Goal: Task Accomplishment & Management: Manage account settings

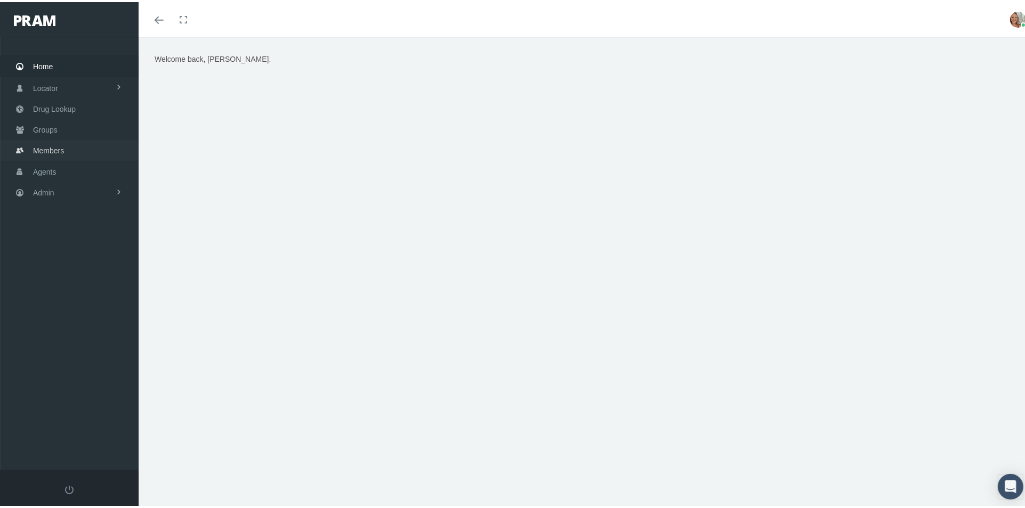
click at [80, 141] on link "Members" at bounding box center [69, 148] width 139 height 21
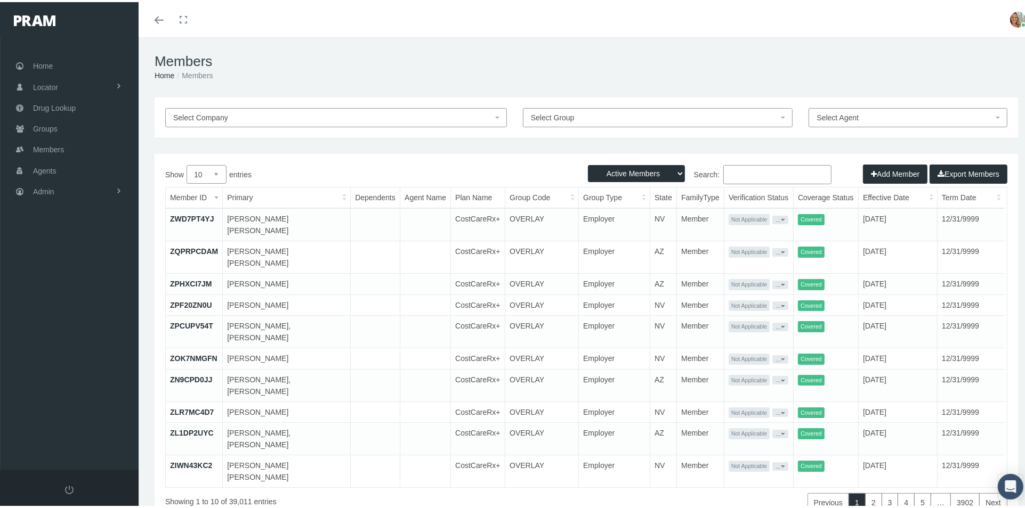
click at [739, 170] on input "Search:" at bounding box center [777, 172] width 108 height 19
type input "kelli bridges"
click at [674, 171] on select "Active Members Terminated Members Active & Terminated" at bounding box center [636, 171] width 97 height 17
select select "3"
click at [588, 163] on select "Active Members Terminated Members Active & Terminated" at bounding box center [636, 171] width 97 height 17
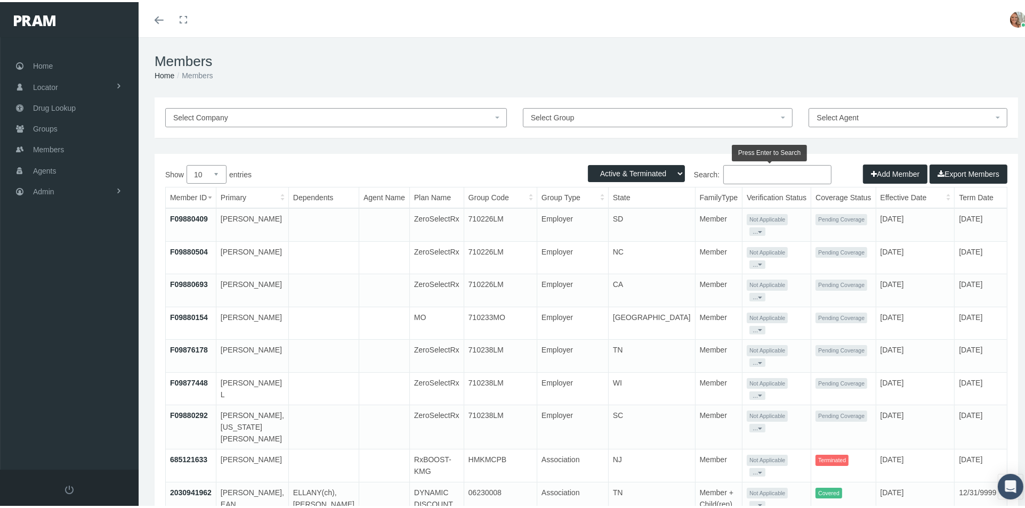
click at [764, 174] on input "Search:" at bounding box center [777, 172] width 108 height 19
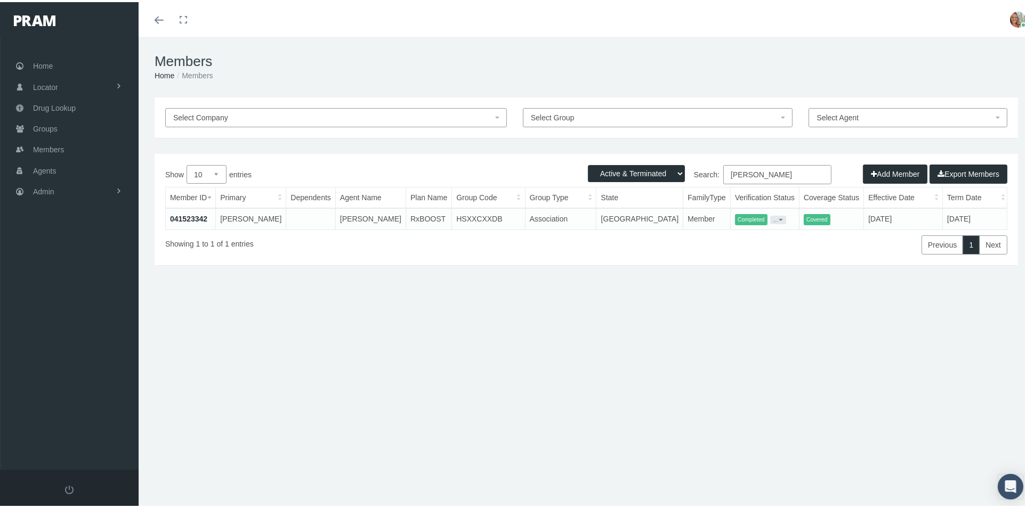
type input "kelli bridges"
click at [177, 215] on link "041523342" at bounding box center [188, 217] width 37 height 9
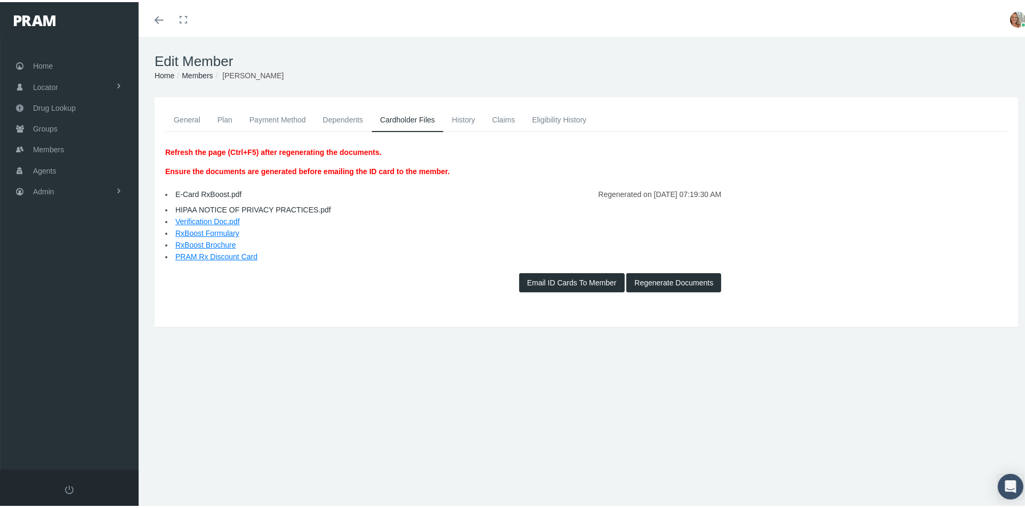
click at [469, 115] on link "History" at bounding box center [463, 117] width 40 height 23
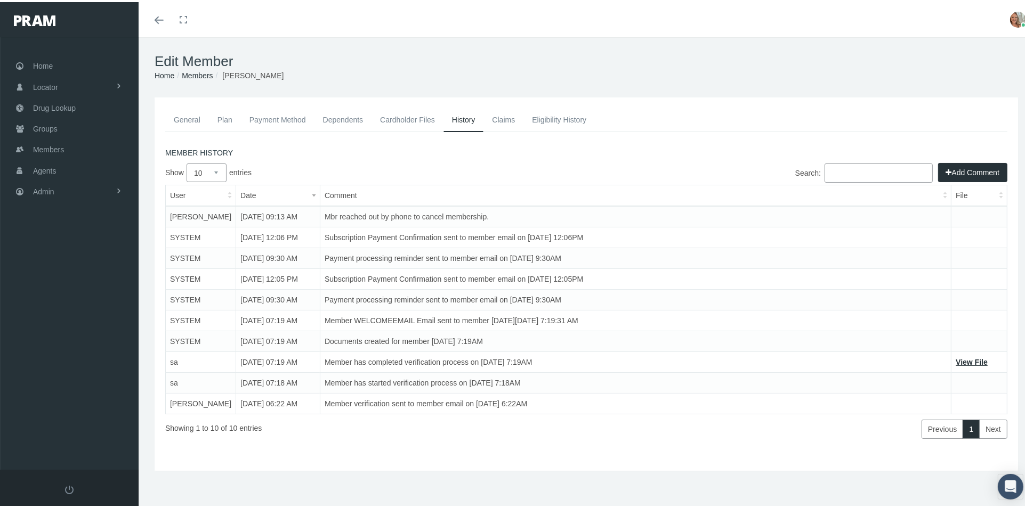
click at [941, 170] on button "Add Comment" at bounding box center [972, 170] width 69 height 19
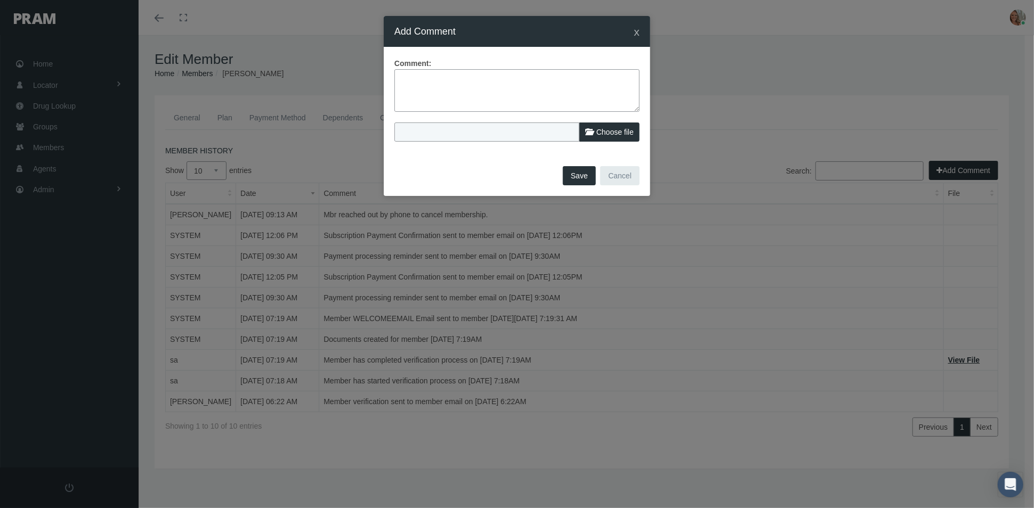
click at [595, 129] on label "Choose file" at bounding box center [609, 132] width 60 height 19
click at [536, 129] on input "Choose file" at bounding box center [464, 130] width 141 height 15
type input "C:\fakepath\Kelli Bridges-Termination of Benefits Request form.pdf"
type input "Kelli Bridges-Termination of Benefits Request form.pdf"
click at [461, 84] on textarea at bounding box center [516, 90] width 245 height 43
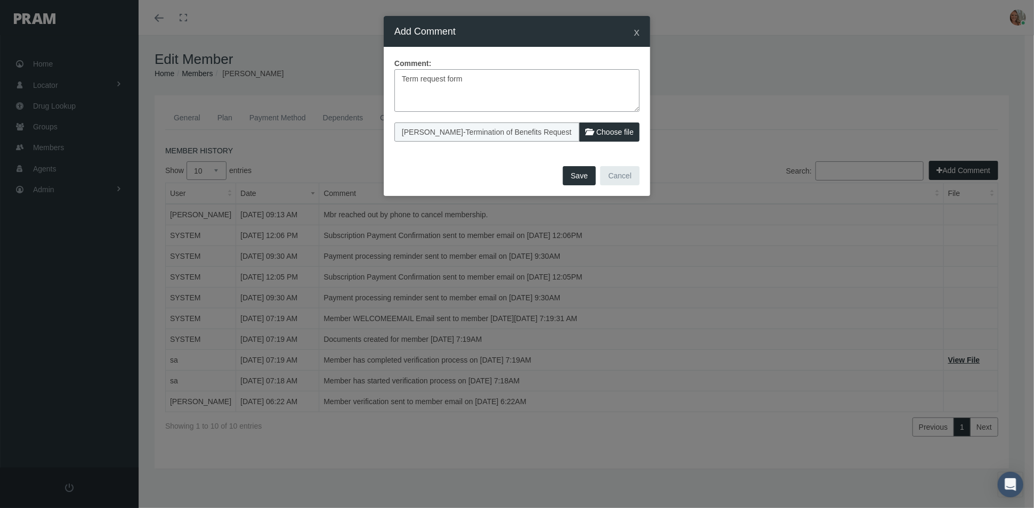
type textarea "Term request form"
click at [590, 176] on button "Save" at bounding box center [579, 175] width 33 height 19
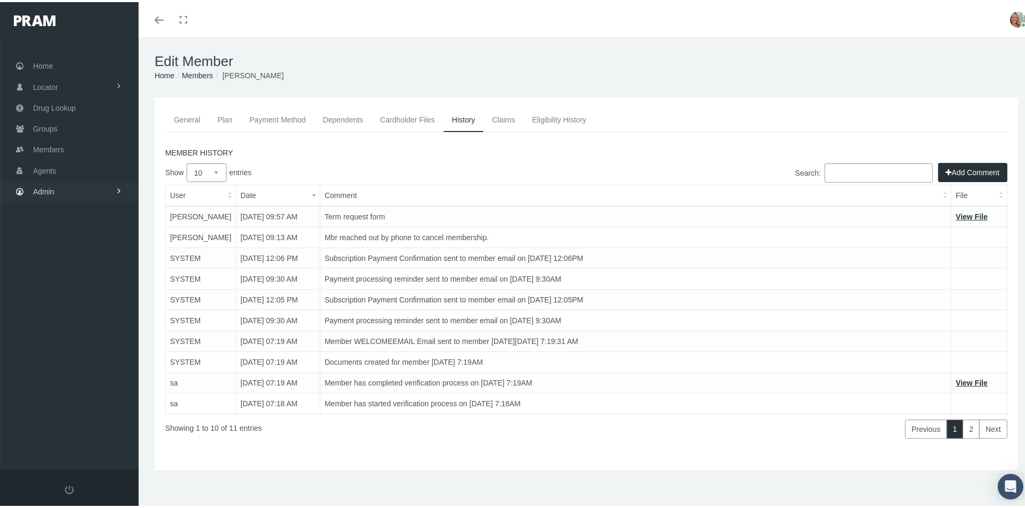
click at [57, 194] on link "Admin" at bounding box center [69, 189] width 139 height 21
click at [75, 263] on span "Group Billing" at bounding box center [65, 272] width 43 height 18
click at [67, 345] on span "Payments" at bounding box center [58, 350] width 33 height 18
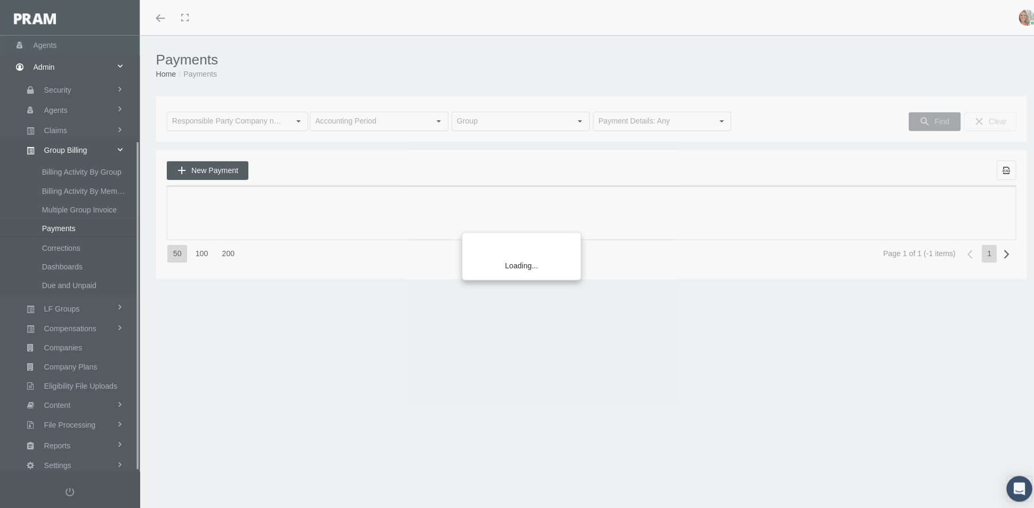
scroll to position [138, 0]
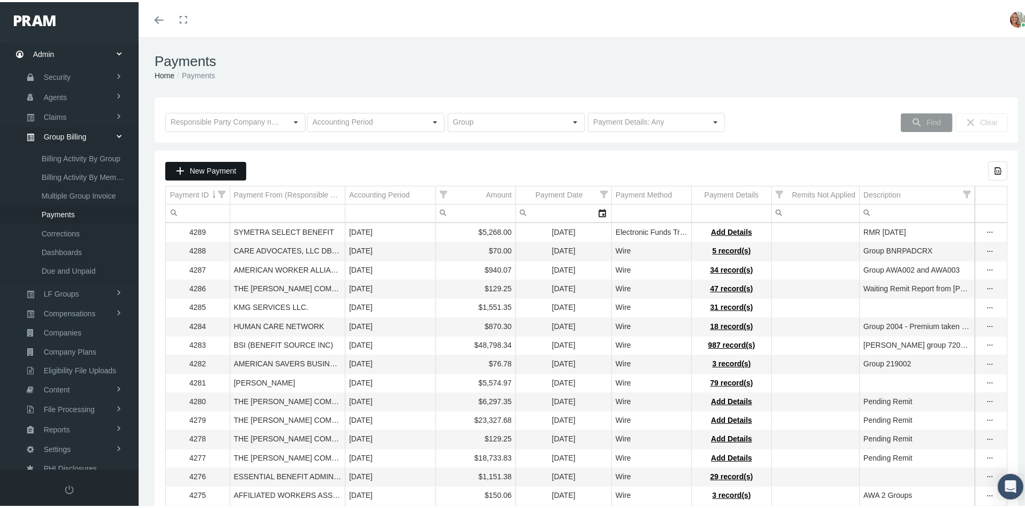
click at [214, 177] on div "New Payment" at bounding box center [206, 169] width 80 height 18
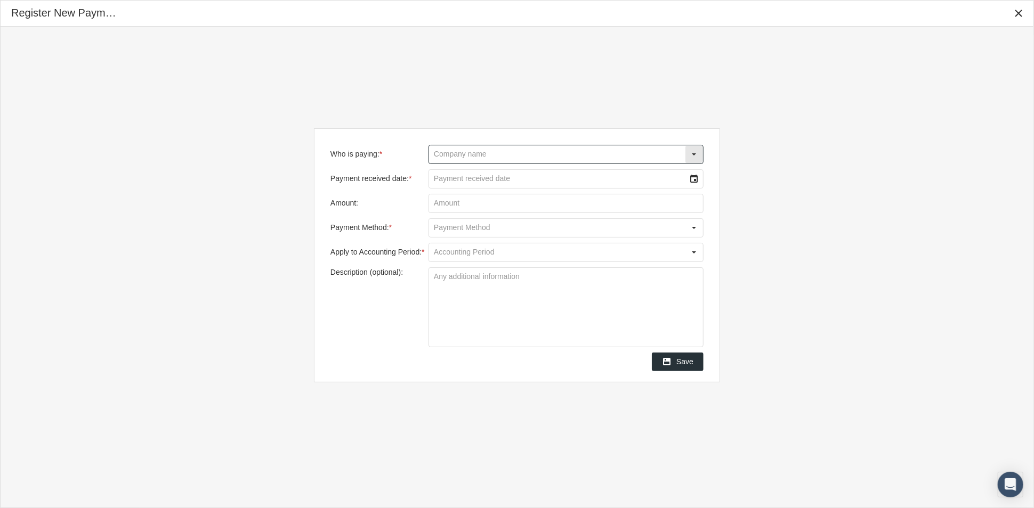
click at [465, 160] on input "Who is paying: *" at bounding box center [557, 154] width 256 height 18
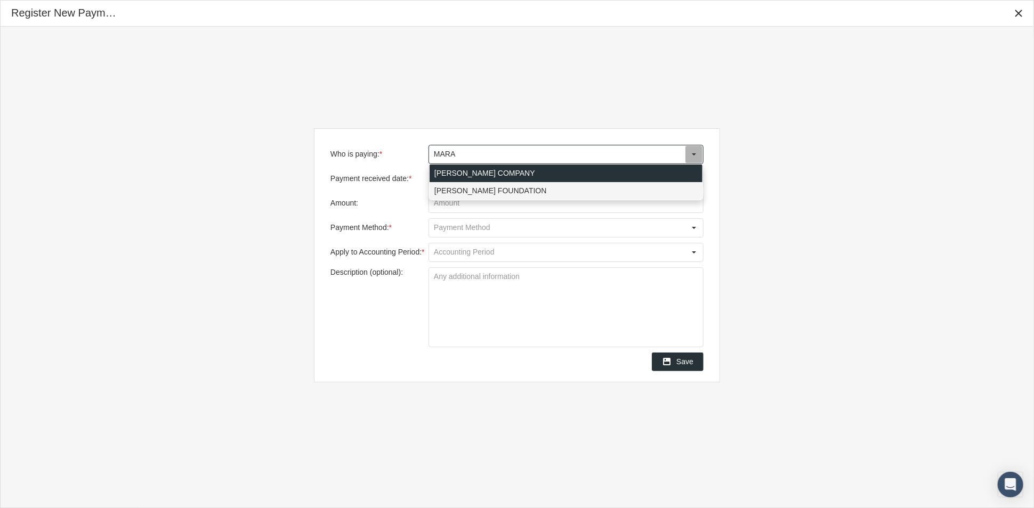
click at [492, 191] on div "MARAVILLA FOUNDATION" at bounding box center [565, 191] width 273 height 18
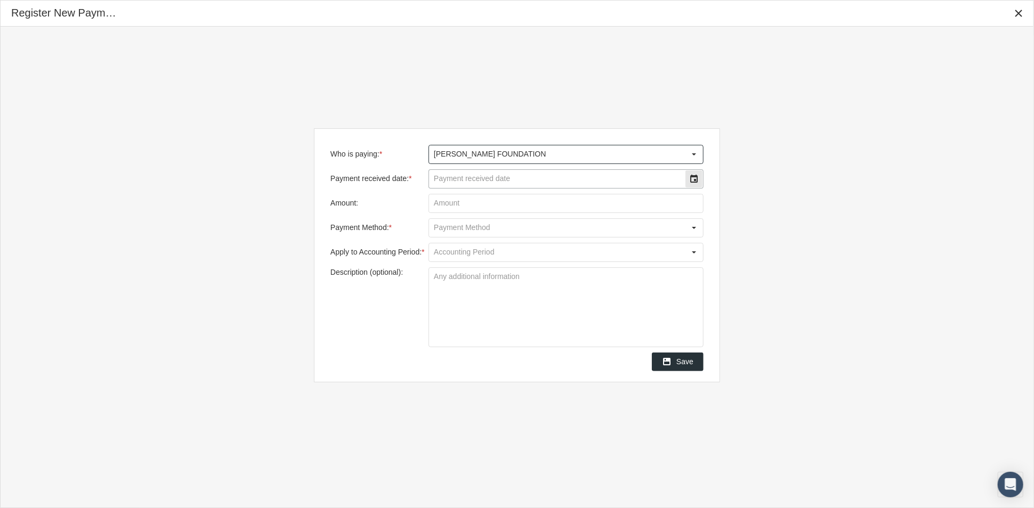
type input "MARAVILLA FOUNDATION"
click at [499, 183] on input "Payment received date: *" at bounding box center [557, 179] width 256 height 18
click at [692, 180] on div "Select" at bounding box center [693, 179] width 17 height 17
click at [471, 262] on span "8" at bounding box center [472, 265] width 4 height 9
click at [654, 205] on input "Amount:" at bounding box center [566, 203] width 274 height 18
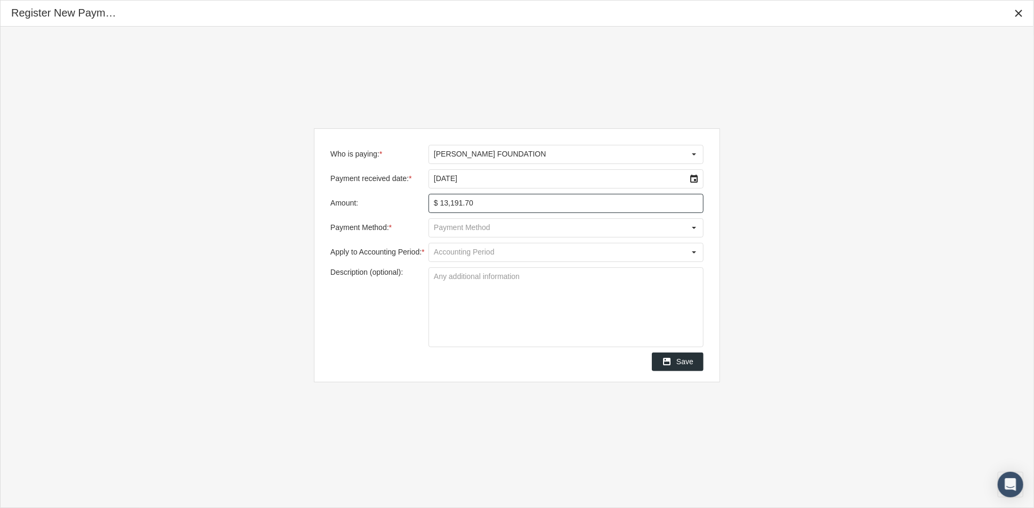
type input "$ 13,191.75"
click at [679, 229] on input "Payment Method: *" at bounding box center [557, 228] width 256 height 18
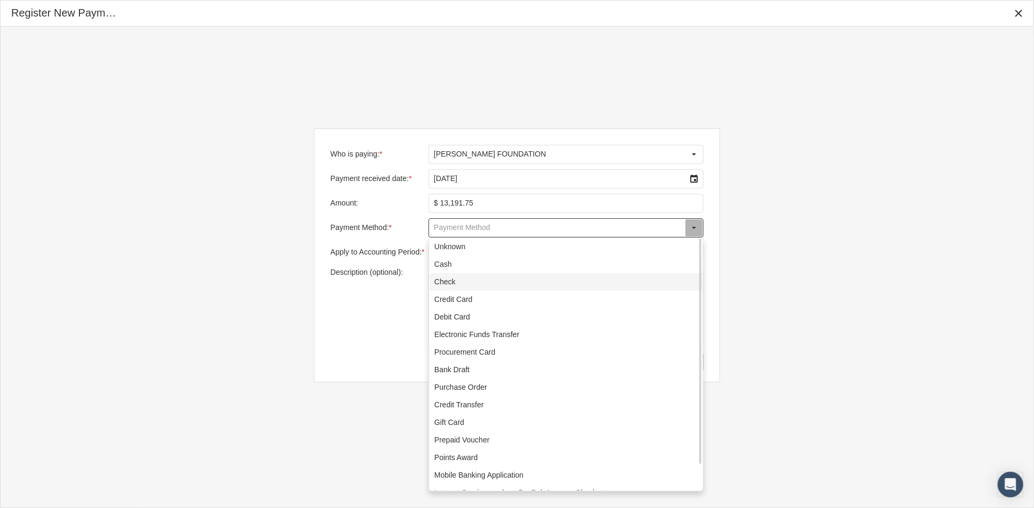
click at [622, 283] on div "Check" at bounding box center [565, 282] width 273 height 18
type input "Check"
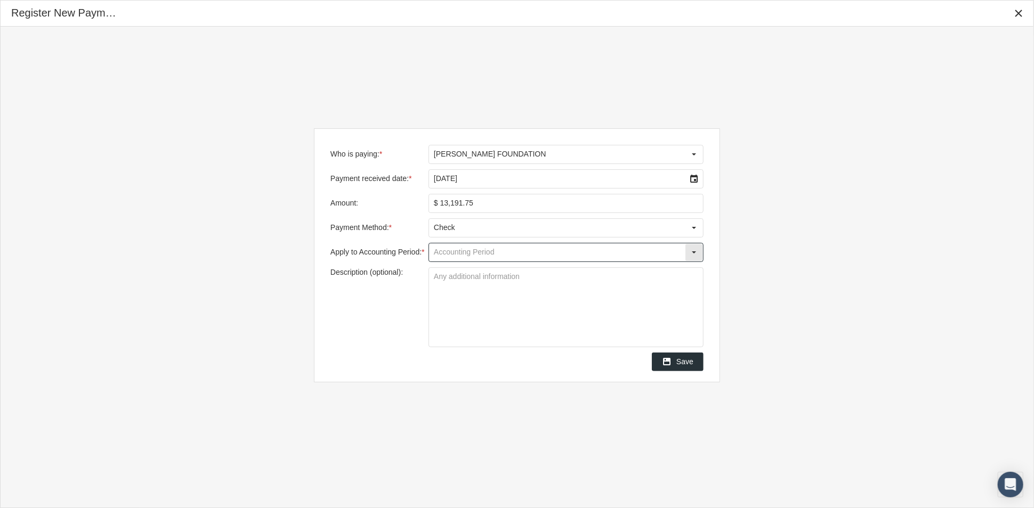
click at [635, 247] on input "Apply to Accounting Period: *" at bounding box center [557, 253] width 256 height 18
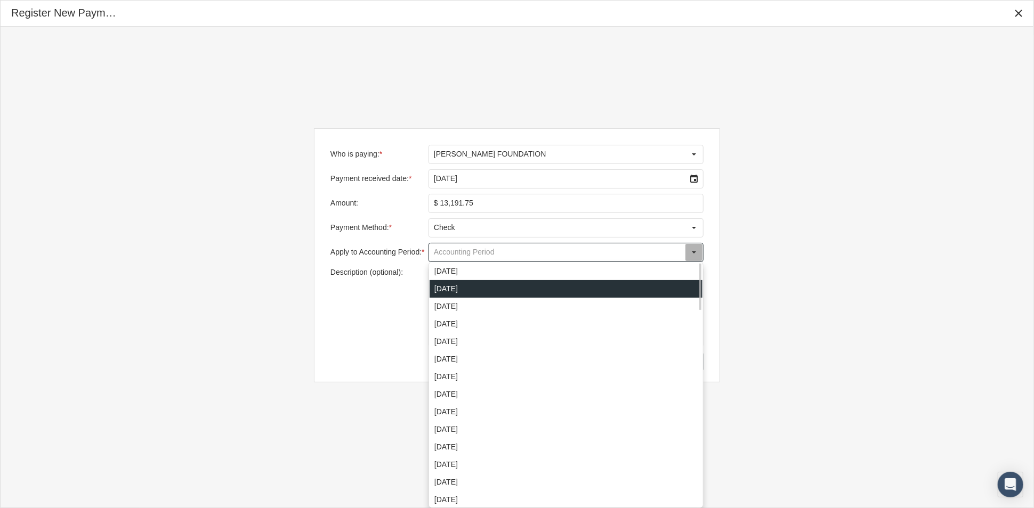
click at [563, 284] on div "September 2025" at bounding box center [565, 289] width 273 height 18
type input "September 2025"
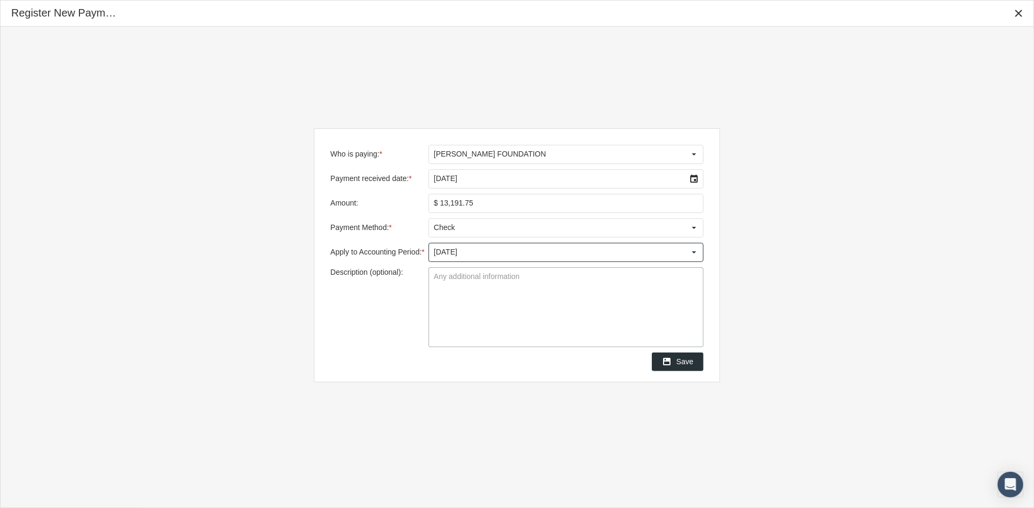
click at [550, 295] on textarea "Description (optional):" at bounding box center [566, 307] width 274 height 79
click at [435, 278] on textarea "check #2638" at bounding box center [566, 307] width 274 height 79
type textarea "Check #2638"
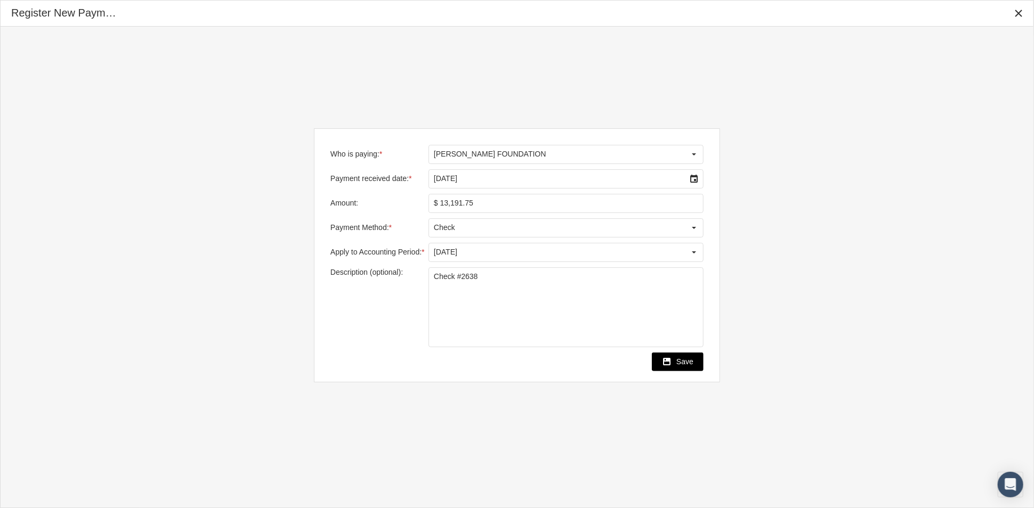
click at [679, 361] on span "Save" at bounding box center [684, 362] width 17 height 9
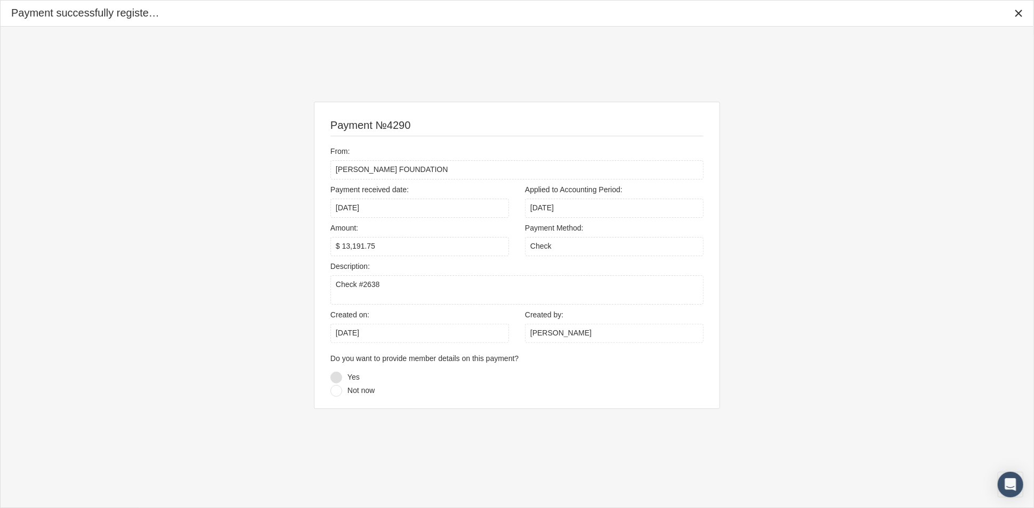
click at [339, 380] on div at bounding box center [336, 378] width 12 height 12
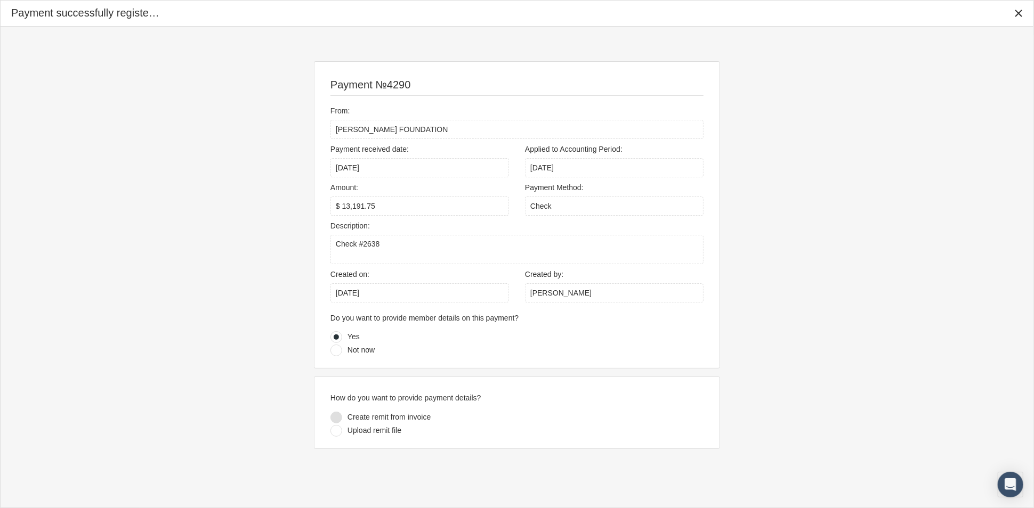
click at [339, 418] on div at bounding box center [336, 418] width 12 height 12
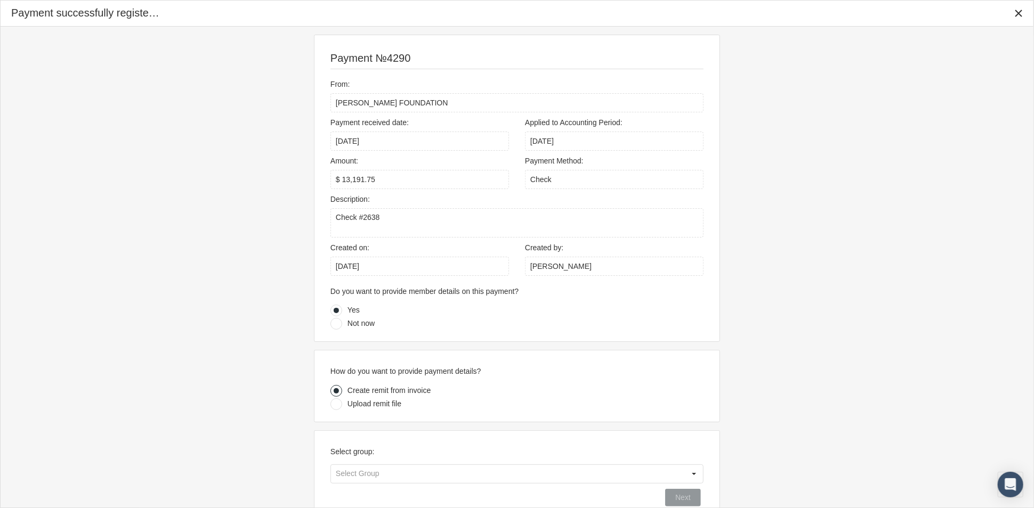
scroll to position [19, 0]
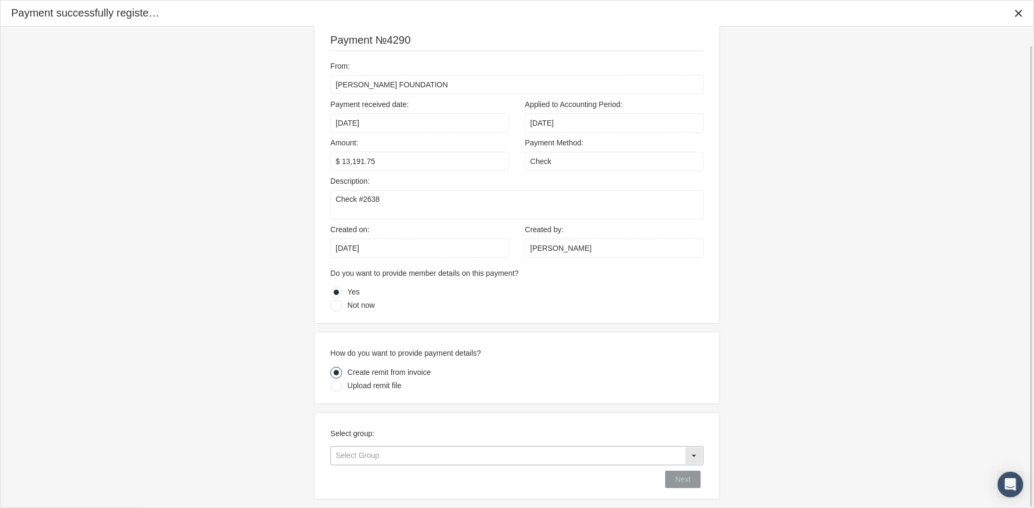
click at [695, 454] on div "Select" at bounding box center [693, 456] width 17 height 17
click at [600, 478] on div "218102 - MARAVILLA FOUNDATION" at bounding box center [516, 474] width 371 height 18
type input "218102 - MARAVILLA FOUNDATION"
click at [679, 480] on span "Next" at bounding box center [682, 479] width 15 height 9
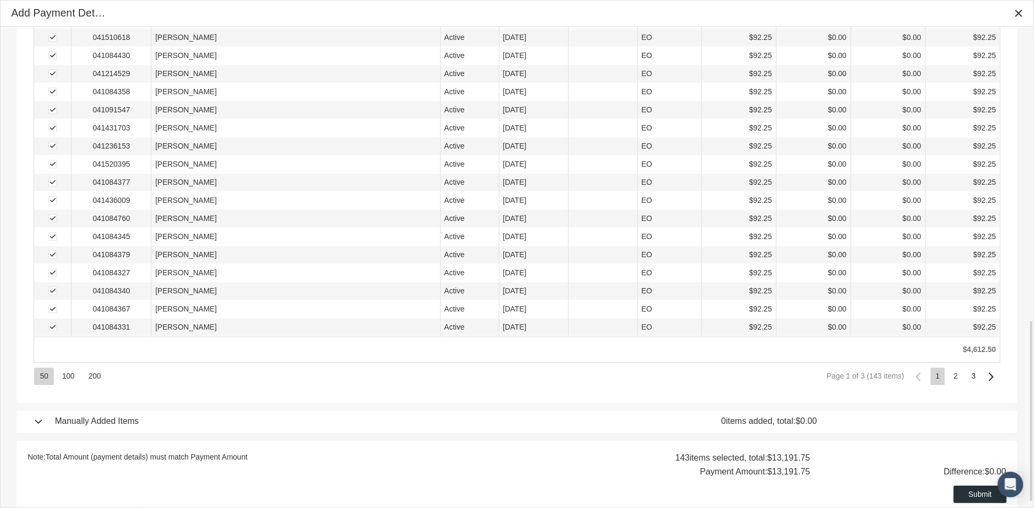
scroll to position [794, 0]
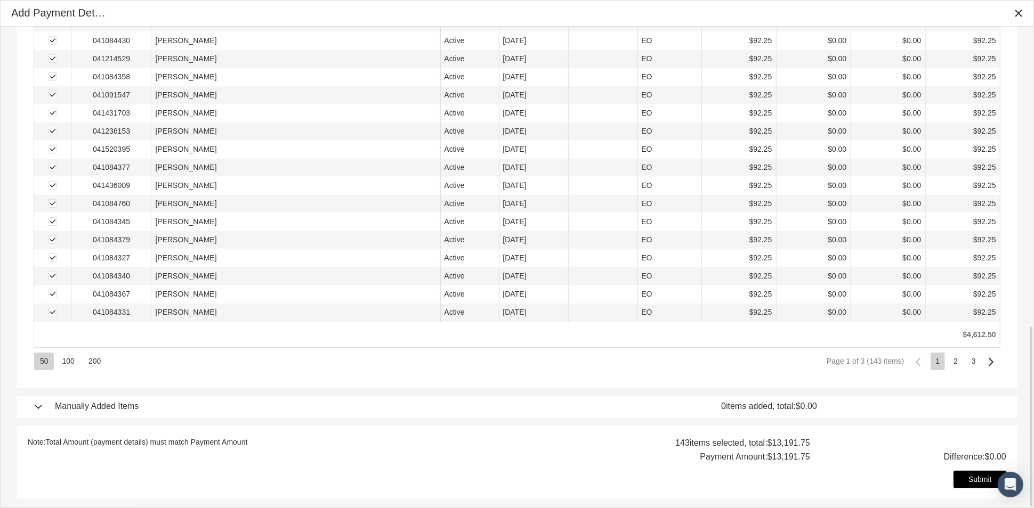
click at [973, 481] on span "Submit" at bounding box center [979, 479] width 23 height 9
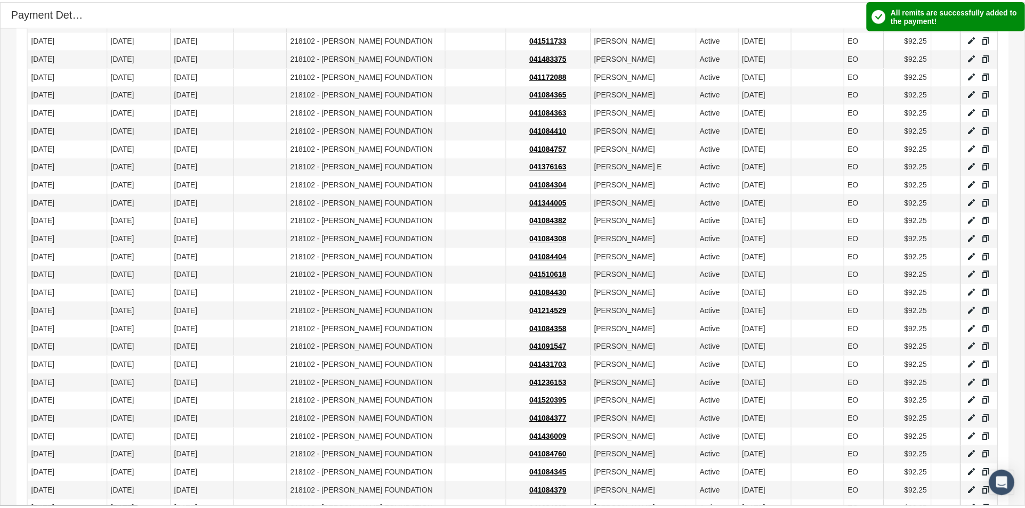
scroll to position [704, 0]
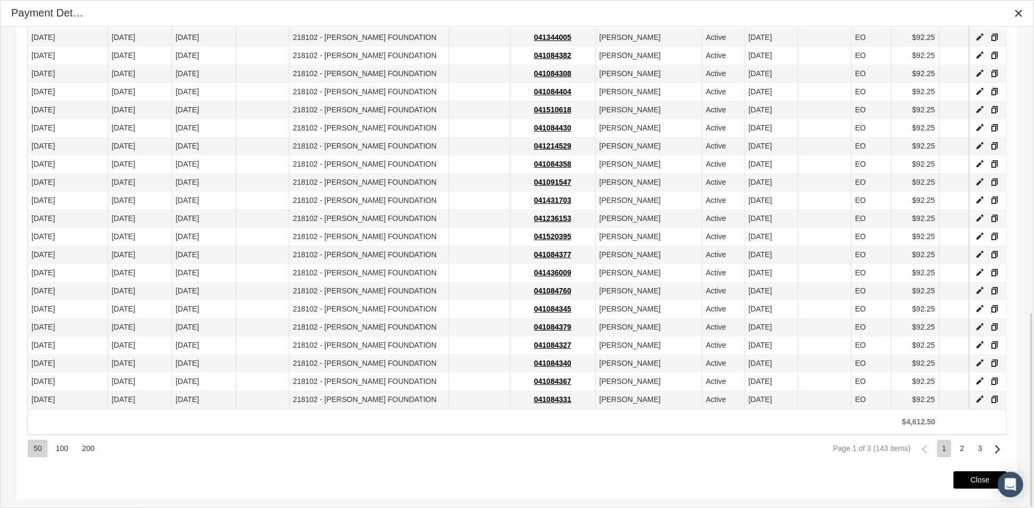
click at [977, 483] on span "Close" at bounding box center [979, 480] width 19 height 9
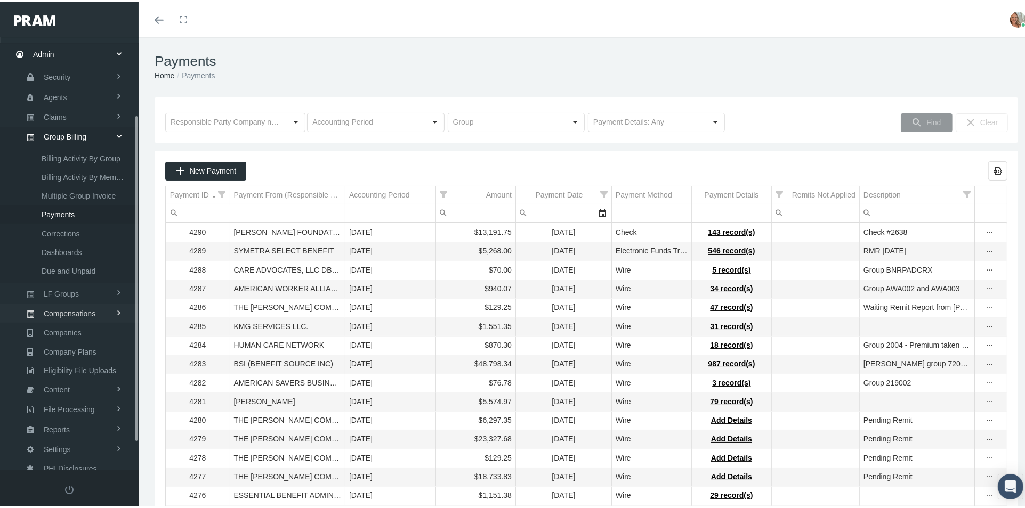
scroll to position [0, 0]
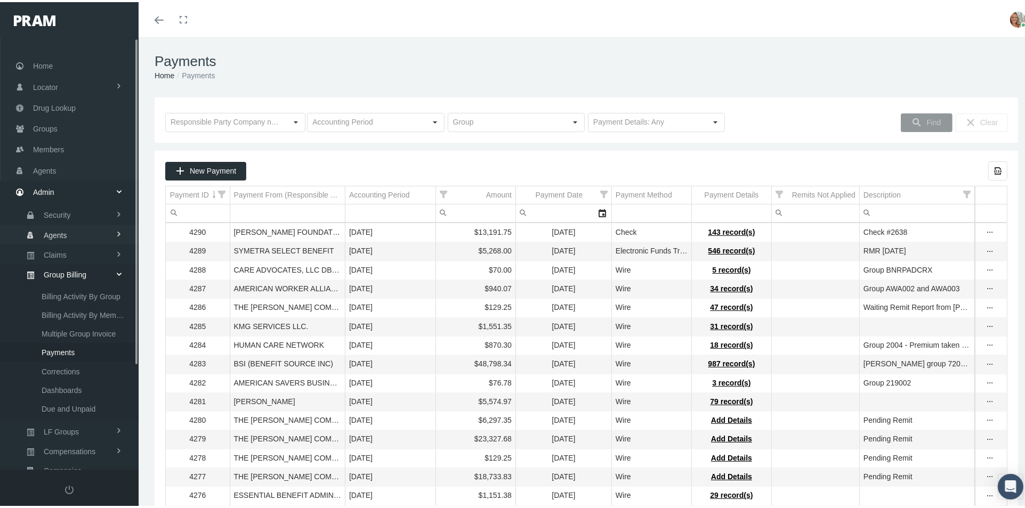
click at [62, 226] on span "Agents" at bounding box center [55, 233] width 23 height 18
click at [55, 169] on span "Agents" at bounding box center [44, 169] width 23 height 20
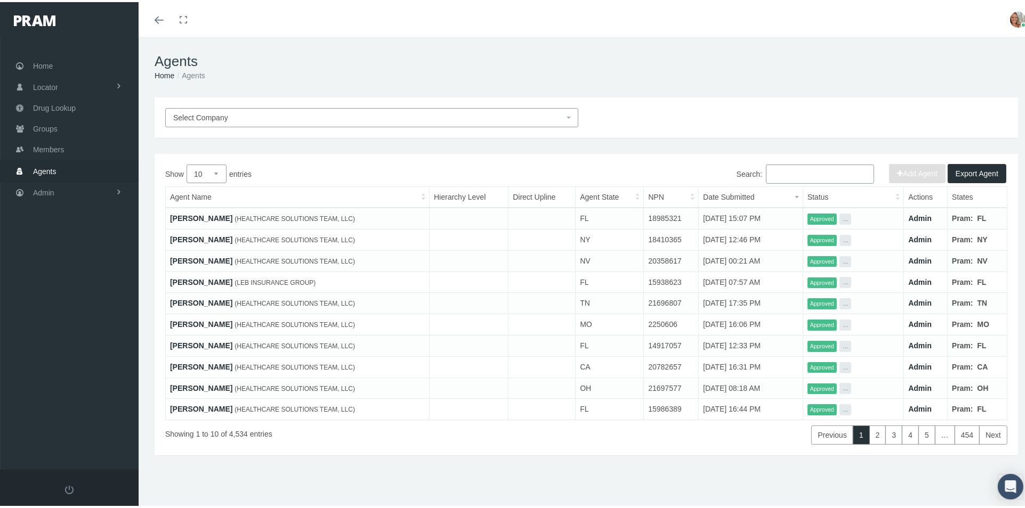
click at [782, 170] on input "Search:" at bounding box center [820, 172] width 108 height 19
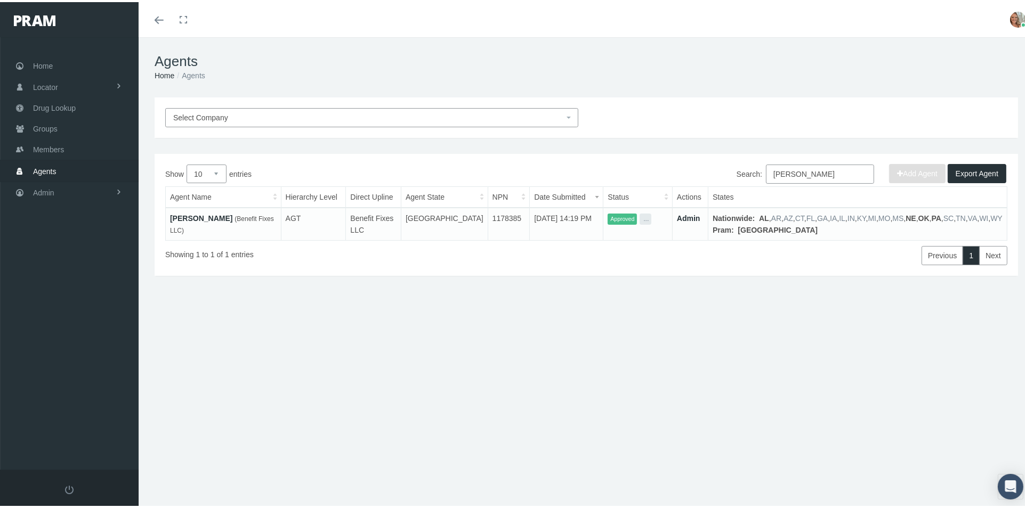
type input "[PERSON_NAME]"
click at [182, 218] on link "[PERSON_NAME]" at bounding box center [201, 216] width 62 height 9
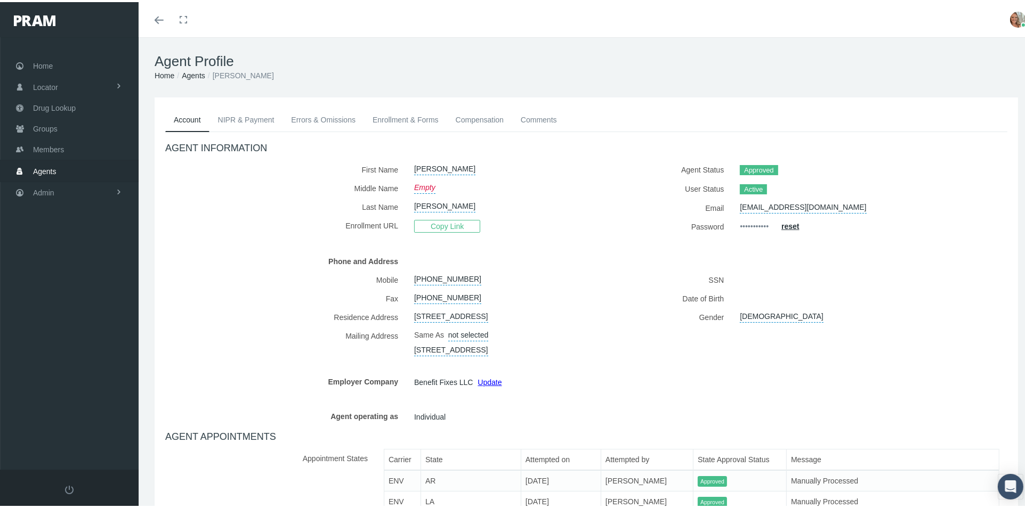
click at [429, 313] on link "[STREET_ADDRESS]" at bounding box center [451, 313] width 74 height 15
select select "[GEOGRAPHIC_DATA]"
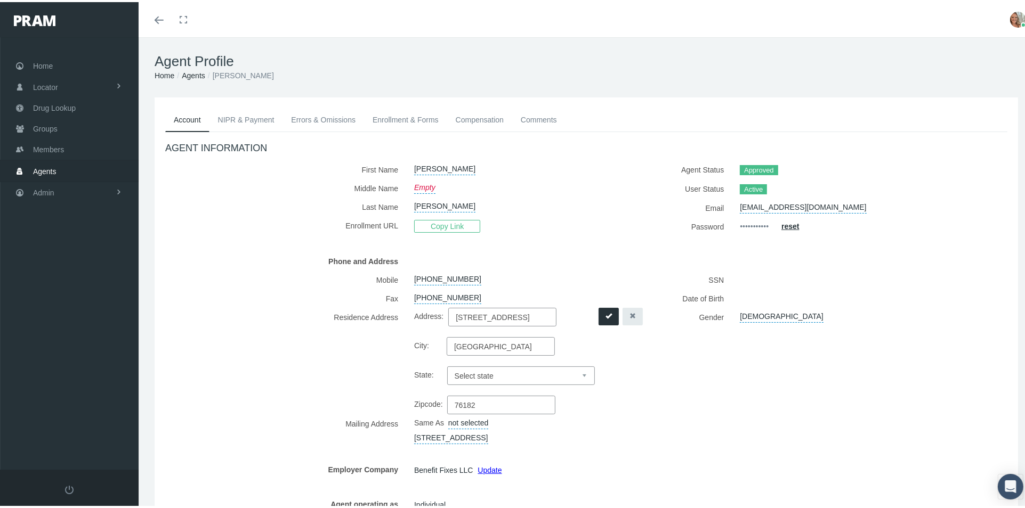
drag, startPoint x: 539, startPoint y: 312, endPoint x: 396, endPoint y: 333, distance: 143.9
click at [396, 333] on div "Residence Address [STREET_ADDRESS] Address: [STREET_ADDRESS][GEOGRAPHIC_DATA]: …" at bounding box center [371, 359] width 413 height 107
type input "[STREET_ADDRESS]"
type input "Post Falls"
select select "ID"
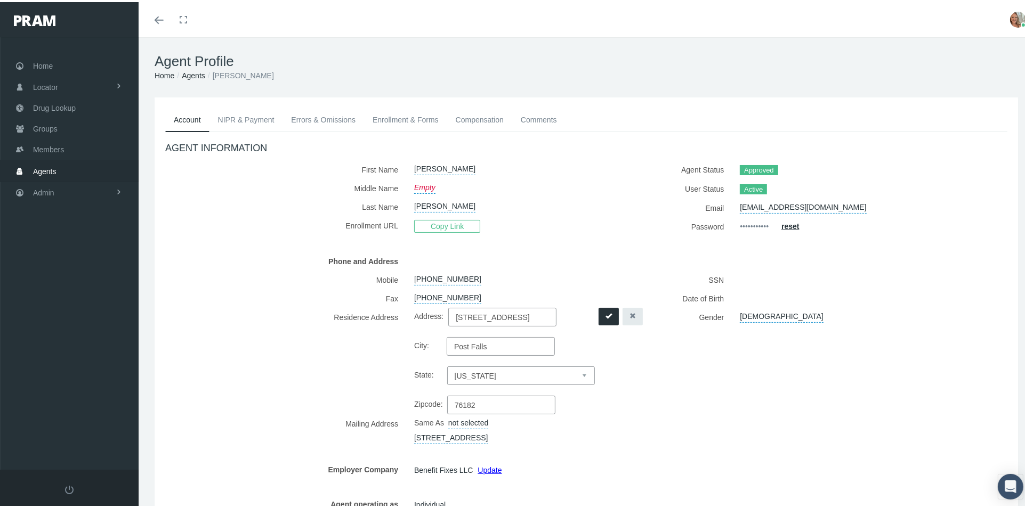
click at [476, 403] on input "76182" at bounding box center [501, 403] width 108 height 19
type input "7"
type input "83854"
click at [605, 314] on icon "submit" at bounding box center [608, 314] width 6 height 6
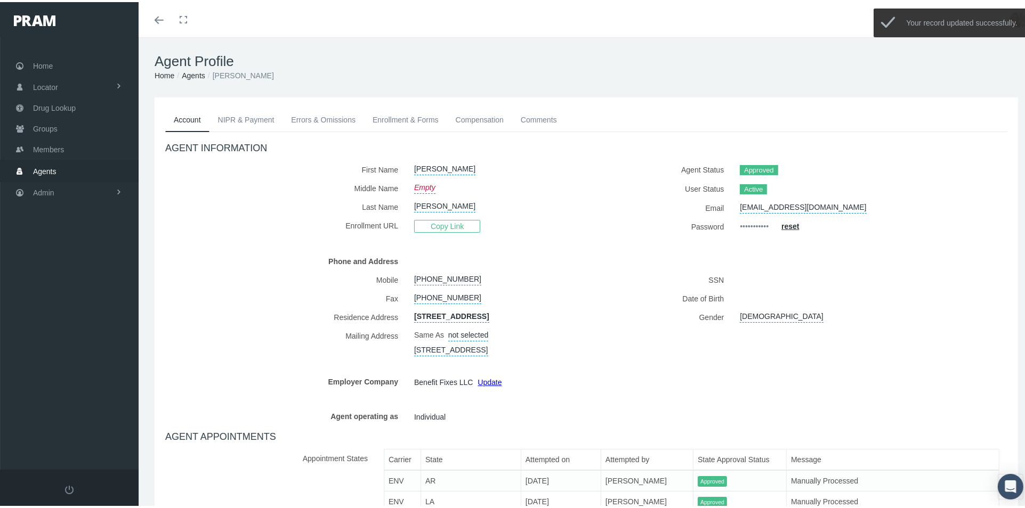
click at [455, 333] on link "not selected" at bounding box center [468, 332] width 40 height 15
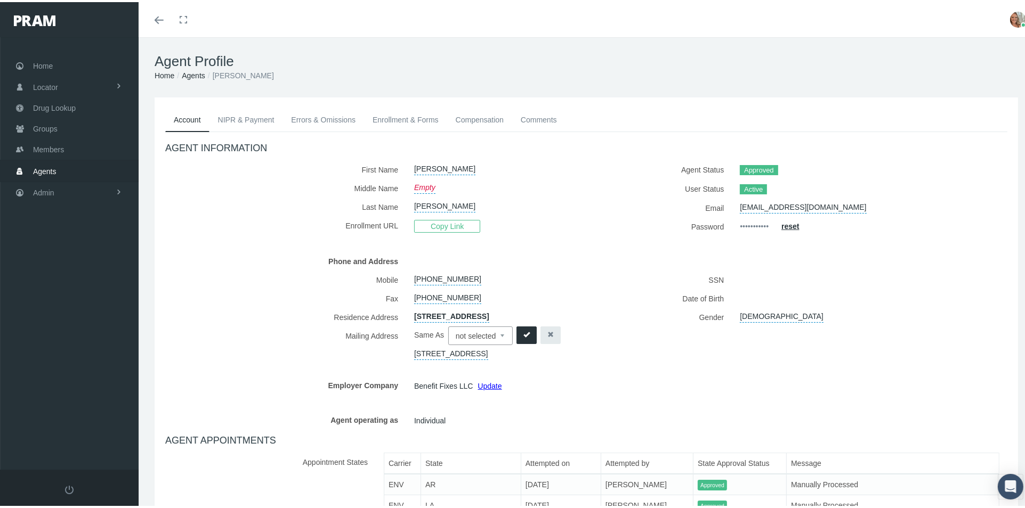
click at [502, 332] on select "not selected Residence" at bounding box center [480, 334] width 64 height 19
select select "1"
click at [448, 325] on select "not selected Residence" at bounding box center [480, 334] width 64 height 19
click at [531, 334] on button "submit" at bounding box center [526, 334] width 20 height 18
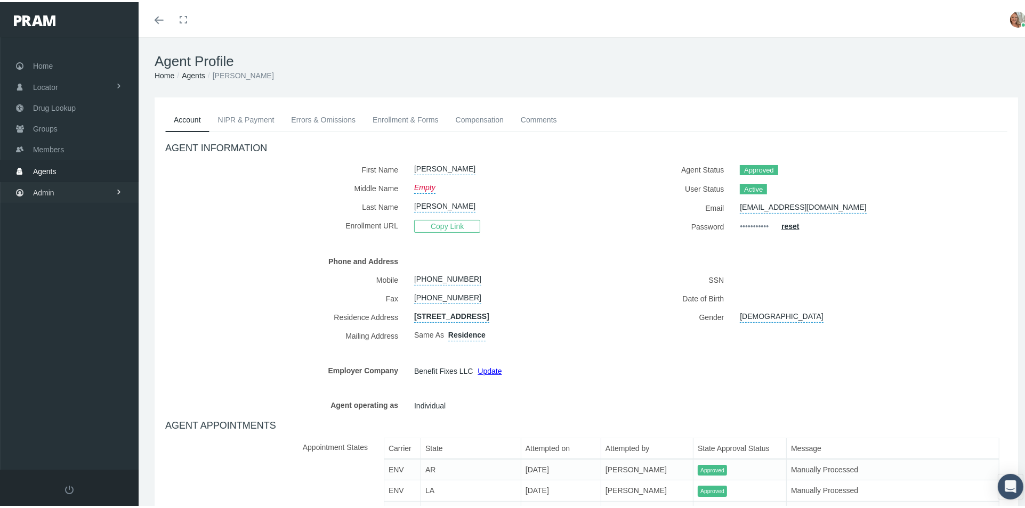
click at [28, 189] on link "Admin" at bounding box center [69, 190] width 139 height 21
click at [56, 209] on span "Security" at bounding box center [57, 214] width 27 height 18
click at [67, 266] on span "User Lookup" at bounding box center [63, 273] width 42 height 18
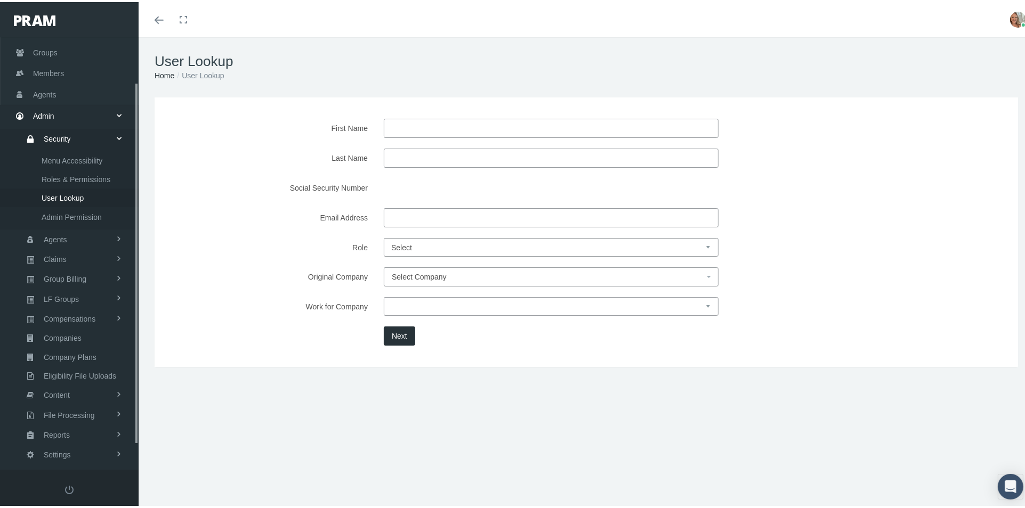
scroll to position [83, 0]
click at [402, 126] on input "First Name" at bounding box center [551, 126] width 335 height 19
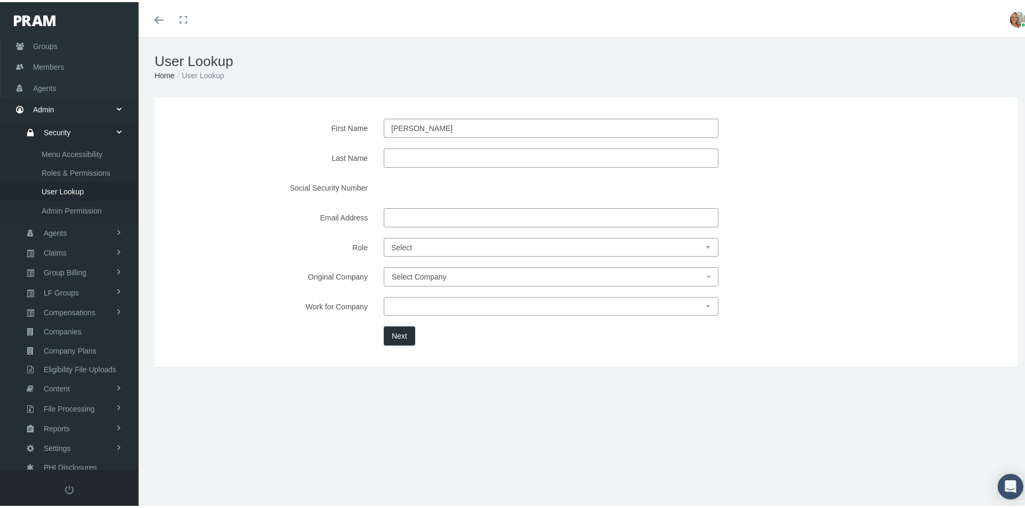
type input "[PERSON_NAME]"
type input "rEAGAN"
click at [396, 329] on button "Next" at bounding box center [399, 334] width 31 height 19
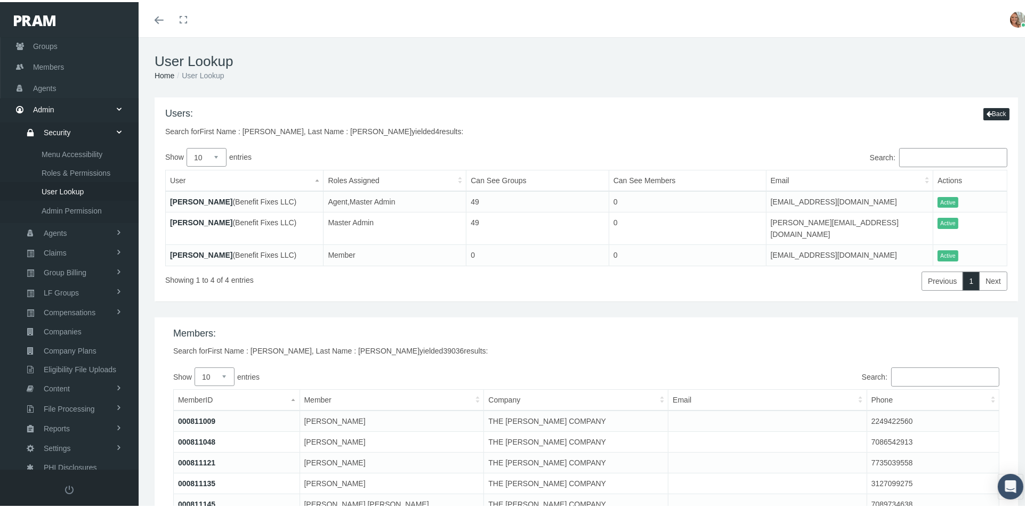
click at [212, 249] on link "MICHAEL REAGAN" at bounding box center [201, 253] width 62 height 9
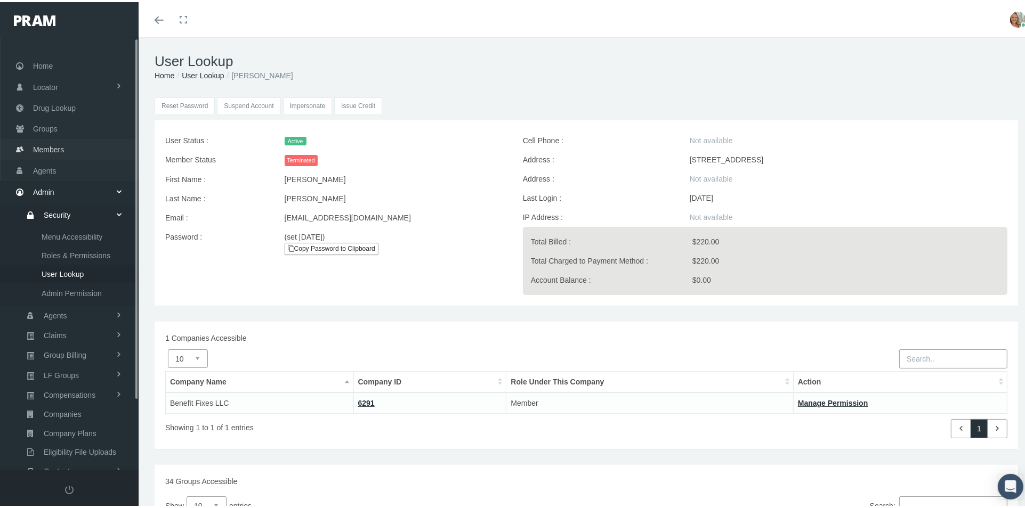
click at [58, 147] on span "Members" at bounding box center [48, 147] width 31 height 20
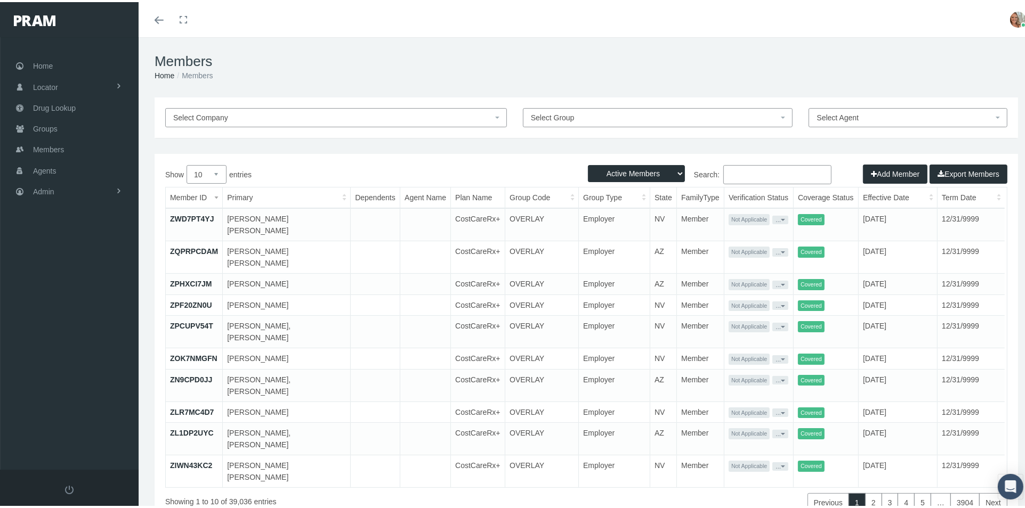
click at [735, 176] on input "Search:" at bounding box center [777, 172] width 108 height 19
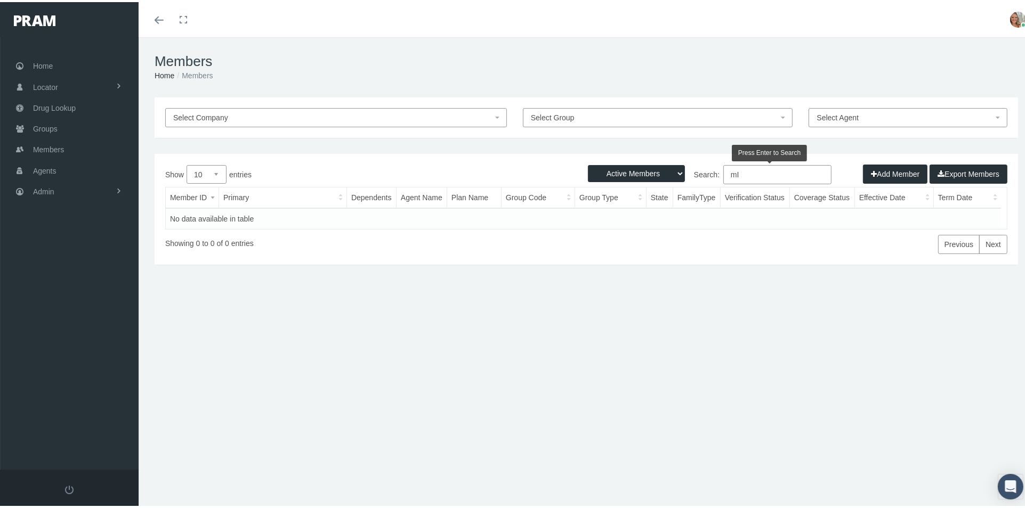
type input "m"
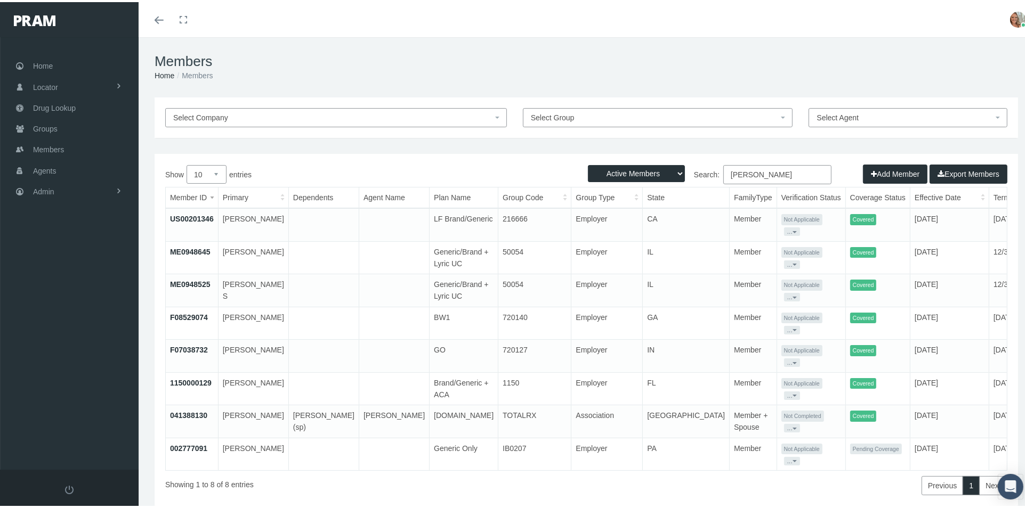
type input "Reagan"
click at [189, 409] on link "041388130" at bounding box center [188, 413] width 37 height 9
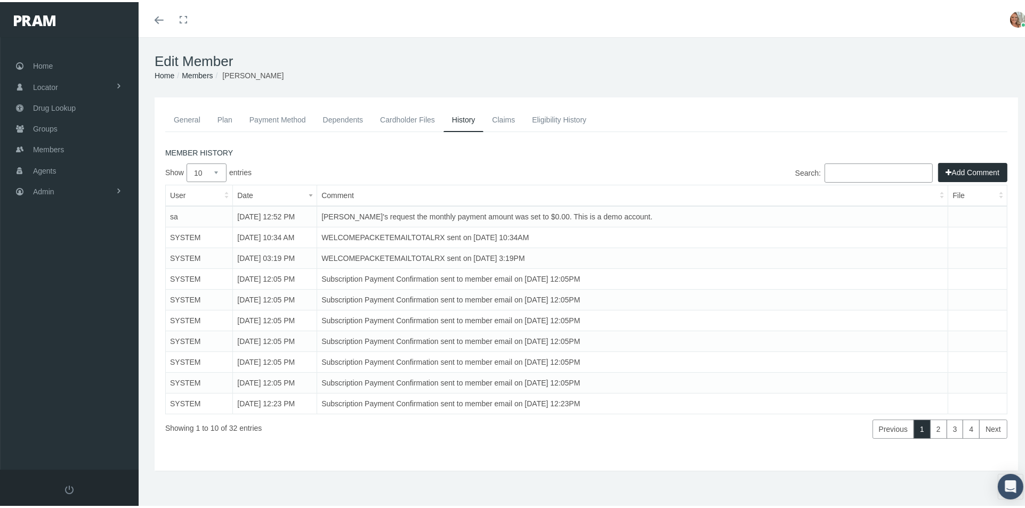
click at [180, 119] on link "General" at bounding box center [187, 117] width 44 height 23
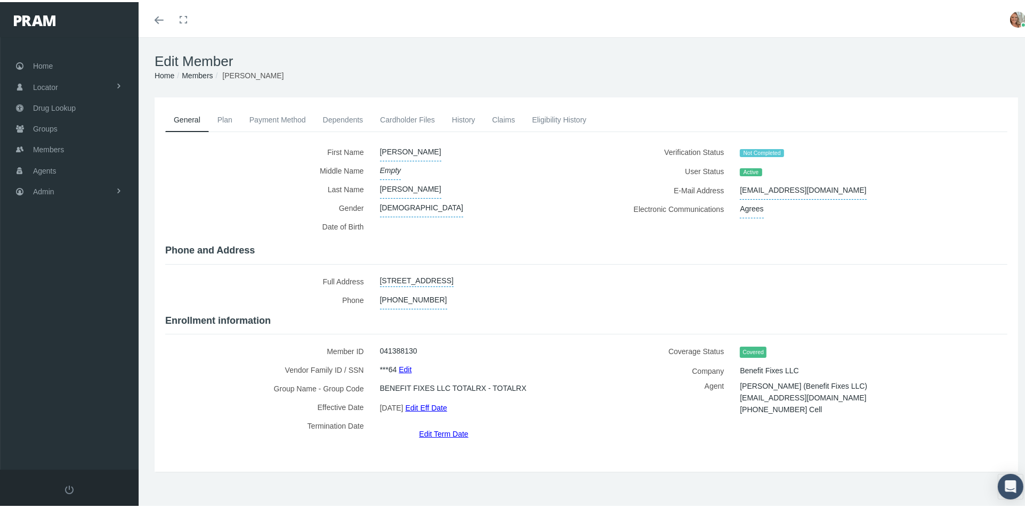
click at [453, 277] on link "[STREET_ADDRESS]" at bounding box center [417, 277] width 74 height 15
select select "[GEOGRAPHIC_DATA]"
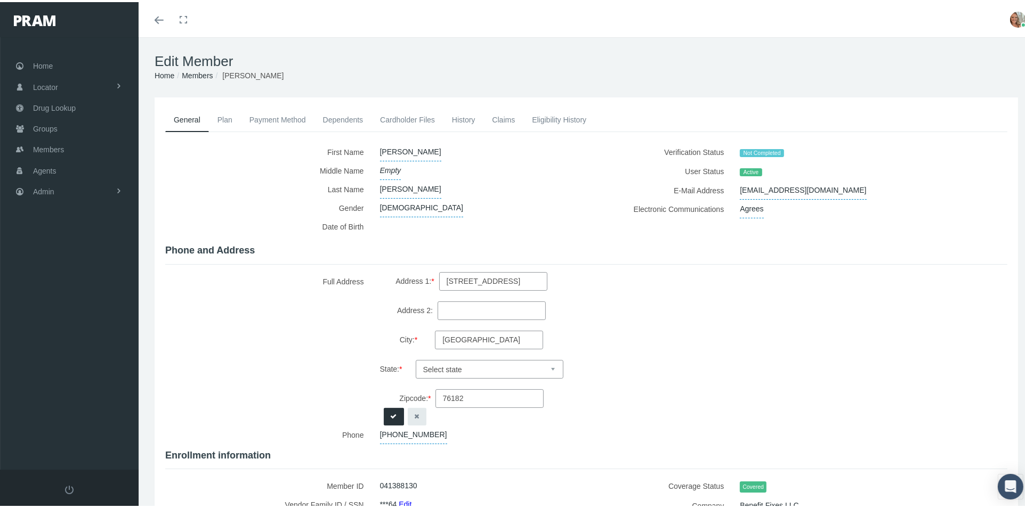
drag, startPoint x: 519, startPoint y: 278, endPoint x: 374, endPoint y: 295, distance: 145.9
click at [374, 295] on div "[STREET_ADDRESS] Address 1: * [STREET_ADDRESS] Address 2: City: * [GEOGRAPHIC_D…" at bounding box center [475, 346] width 207 height 153
type input "[STREET_ADDRESS]"
type input "Post Falls"
click at [488, 362] on select "Select state [US_STATE] [US_STATE] [US_STATE] [US_STATE] [US_STATE] [US_STATE] …" at bounding box center [490, 367] width 148 height 19
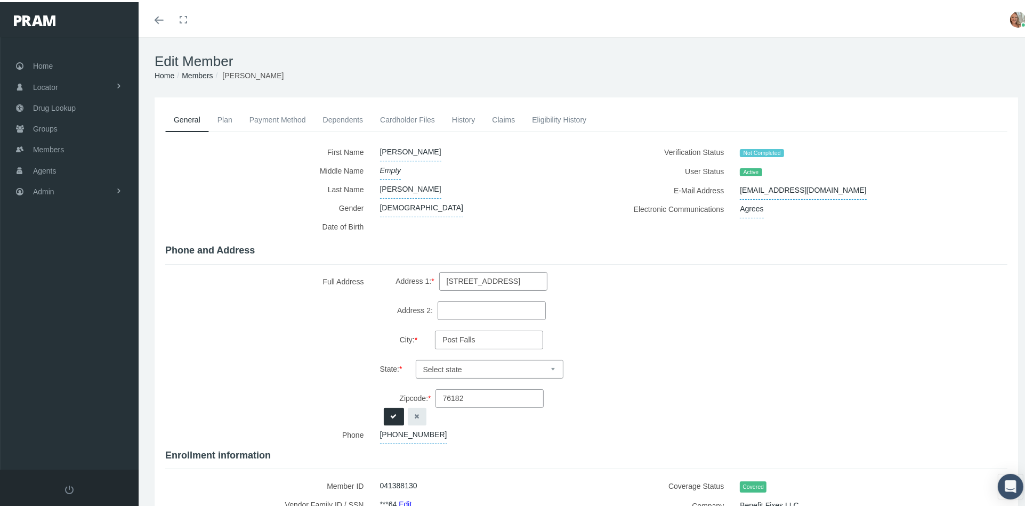
select select "ID"
click at [477, 359] on select "Select state [US_STATE] [US_STATE] [US_STATE] [US_STATE] [US_STATE] [US_STATE] …" at bounding box center [490, 367] width 148 height 19
click at [484, 392] on input "76182" at bounding box center [489, 396] width 108 height 19
type input "7"
type input "83854"
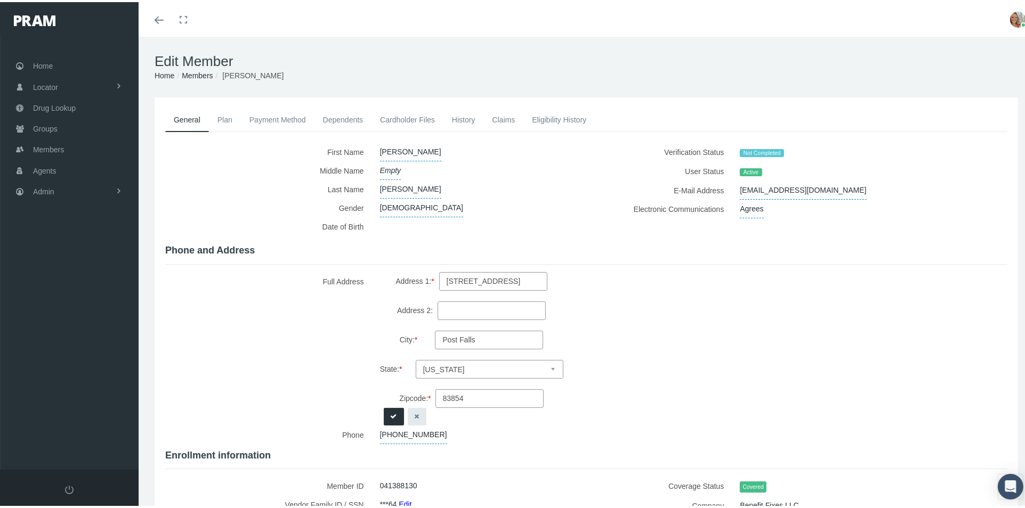
click at [393, 412] on icon "submit" at bounding box center [394, 415] width 6 height 10
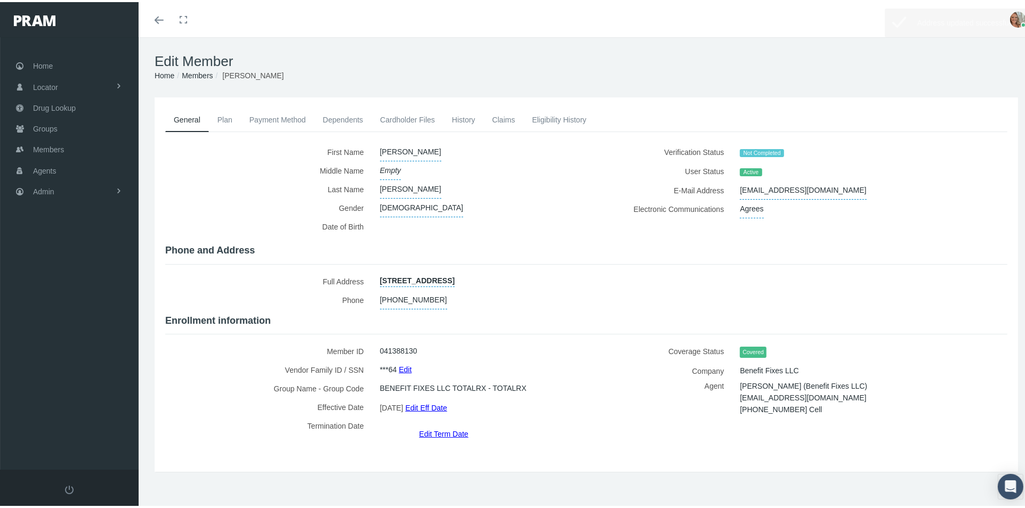
click at [338, 120] on link "Dependents" at bounding box center [343, 117] width 58 height 23
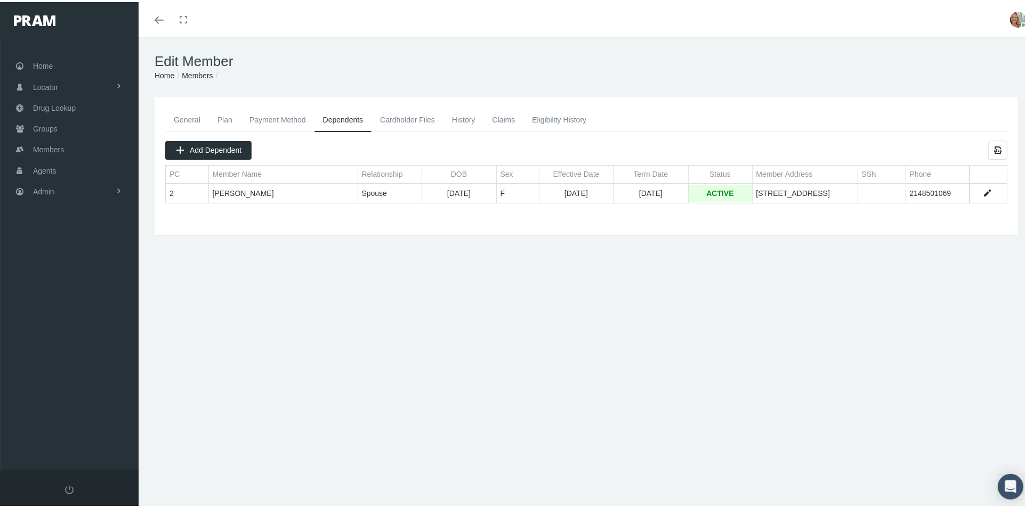
click at [193, 114] on link "General" at bounding box center [187, 117] width 44 height 23
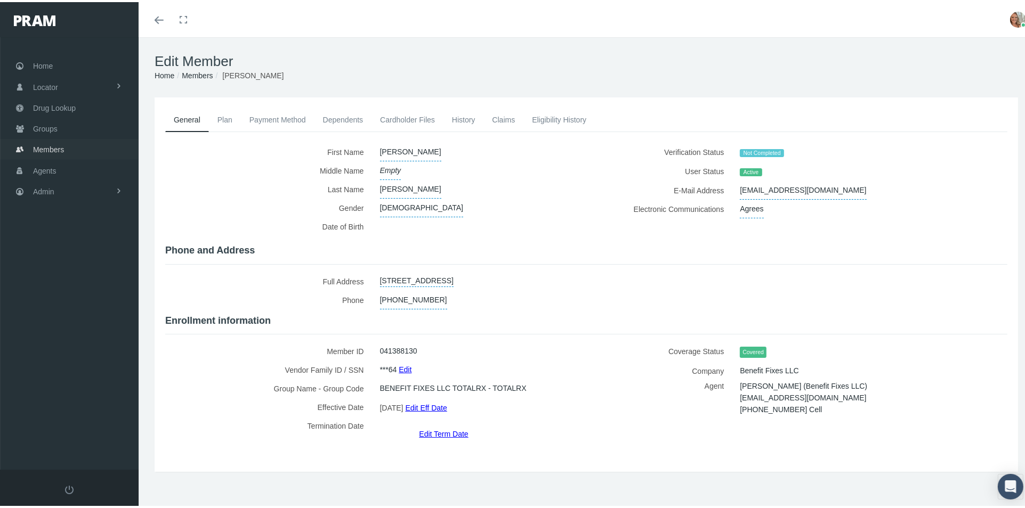
click at [61, 148] on span "Members" at bounding box center [48, 147] width 31 height 20
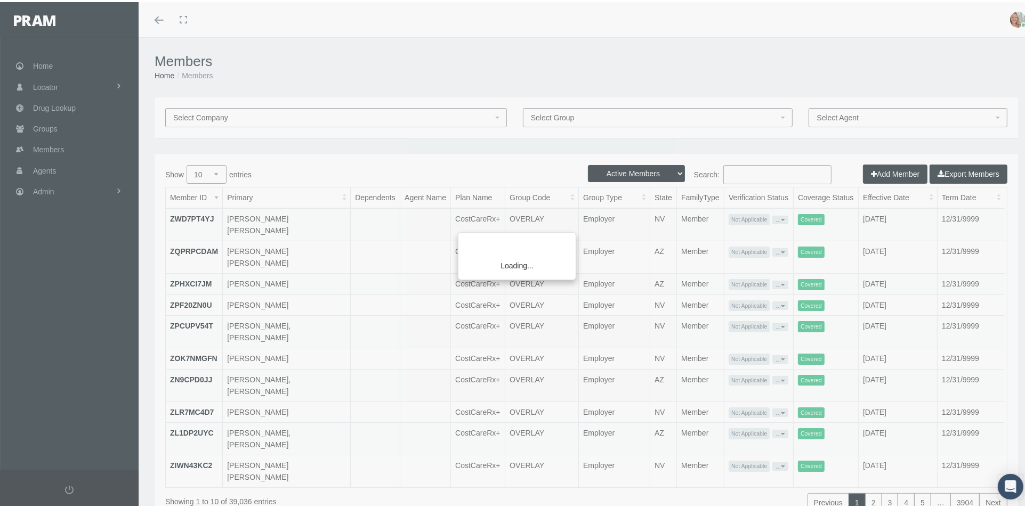
click at [734, 177] on div "Loading..." at bounding box center [512, 254] width 1025 height 508
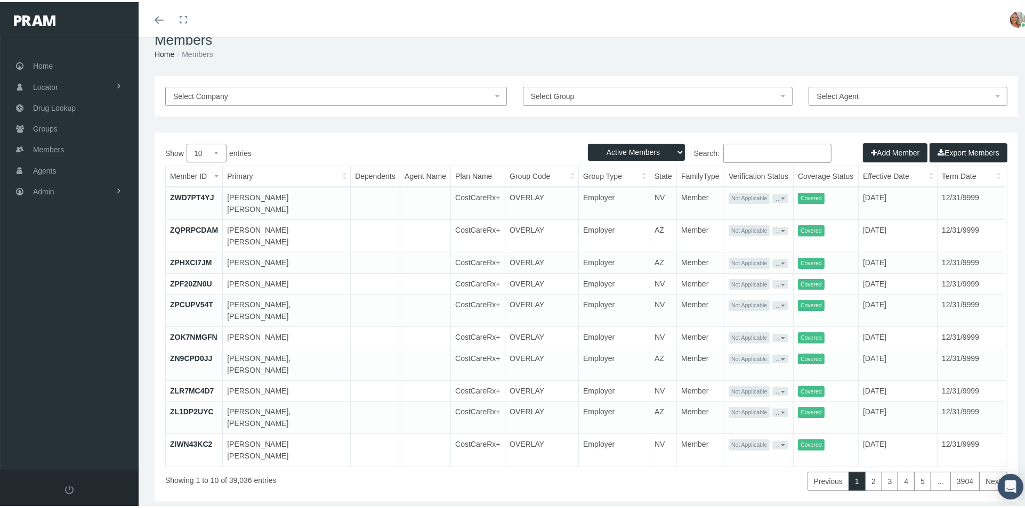
scroll to position [23, 0]
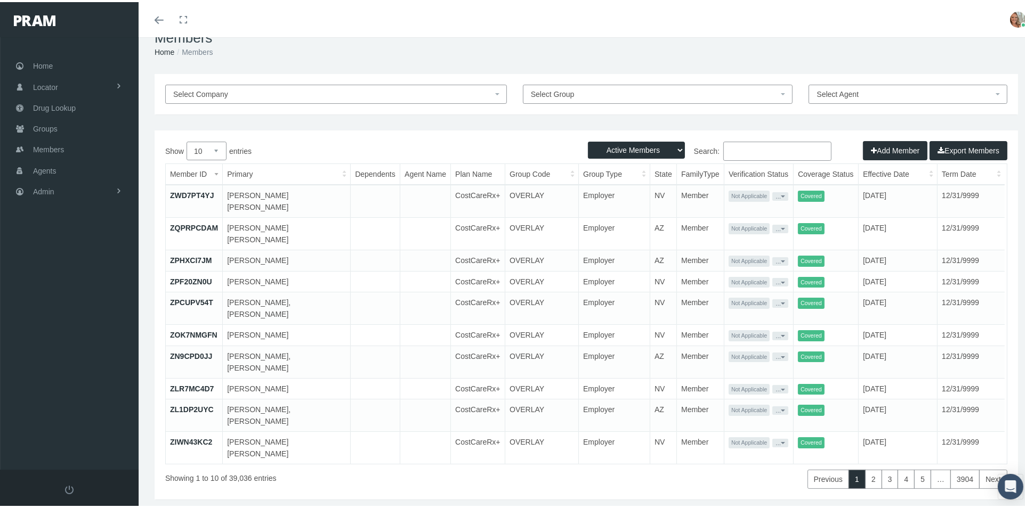
click at [747, 141] on input "Search:" at bounding box center [777, 149] width 108 height 19
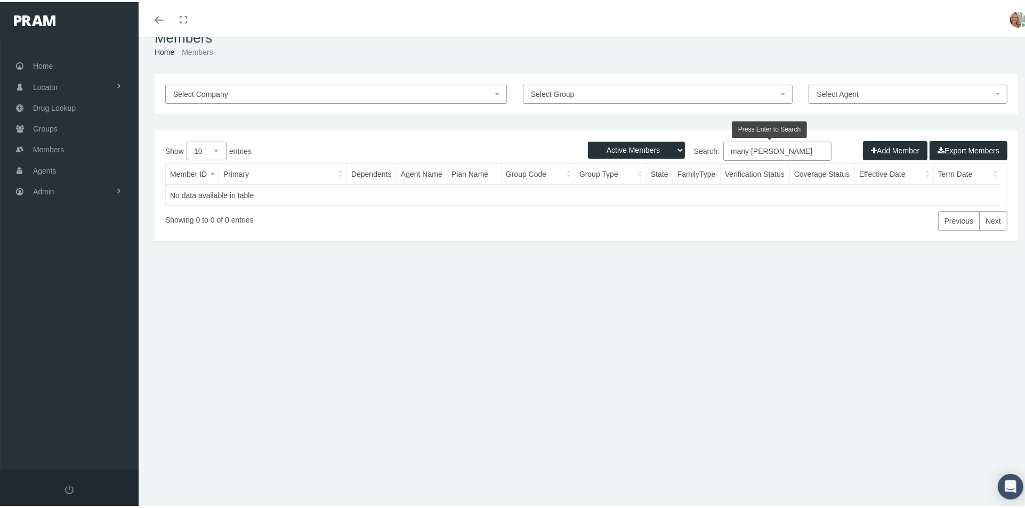
click at [743, 147] on input "many johnson" at bounding box center [777, 149] width 108 height 19
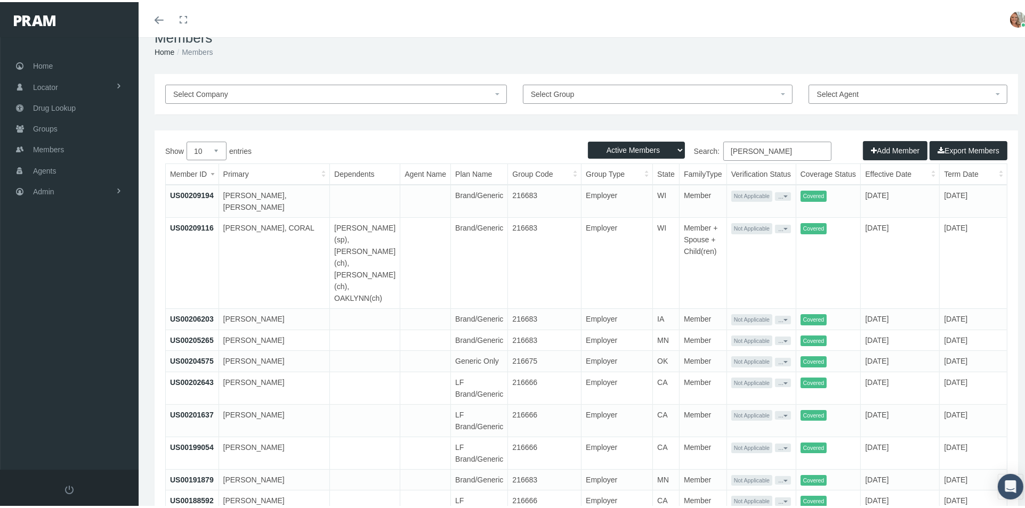
scroll to position [68, 0]
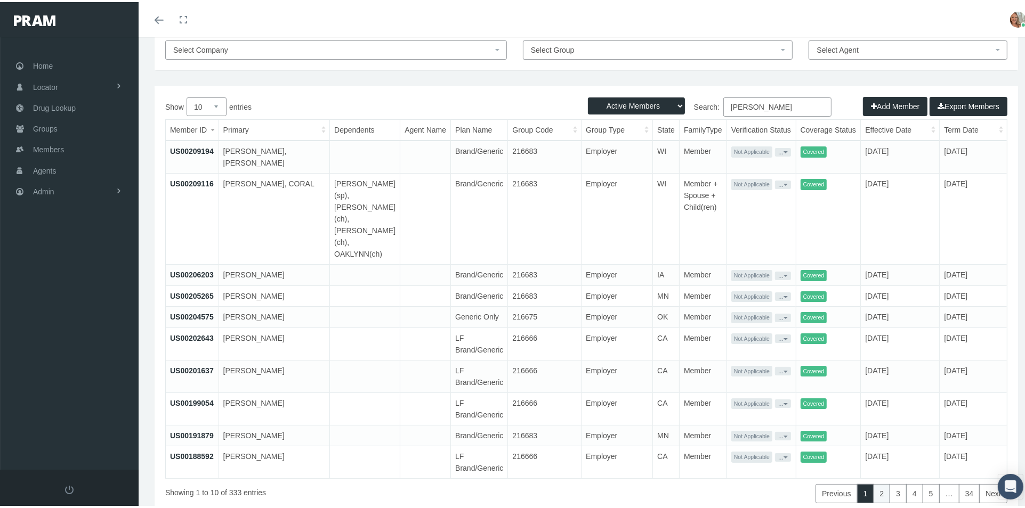
click at [876, 482] on link "2" at bounding box center [881, 491] width 17 height 19
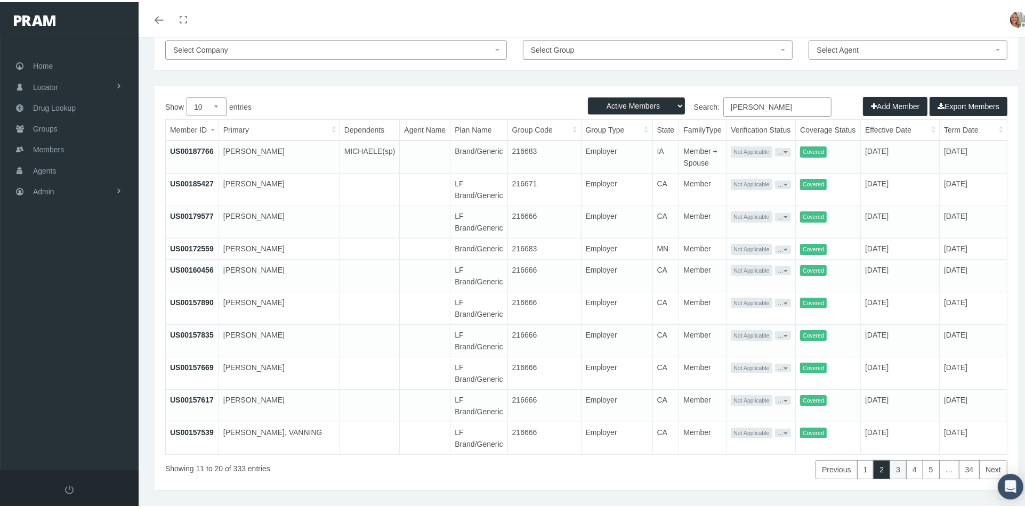
click at [890, 462] on link "3" at bounding box center [897, 467] width 17 height 19
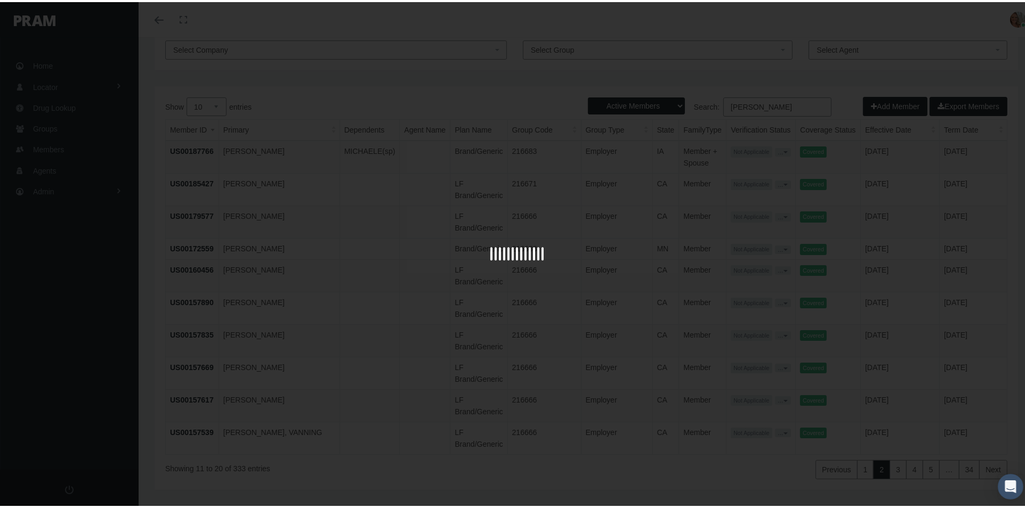
scroll to position [23, 0]
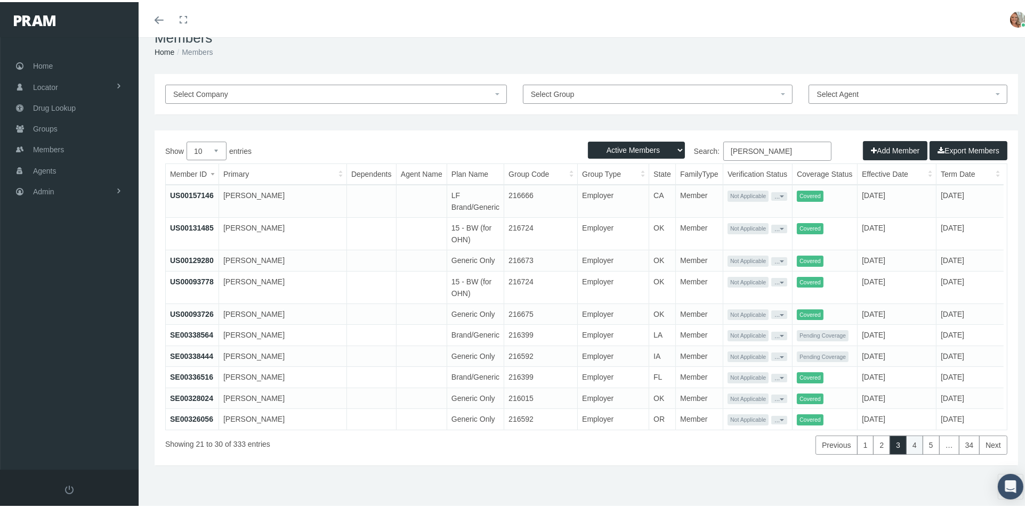
click at [909, 441] on link "4" at bounding box center [914, 443] width 17 height 19
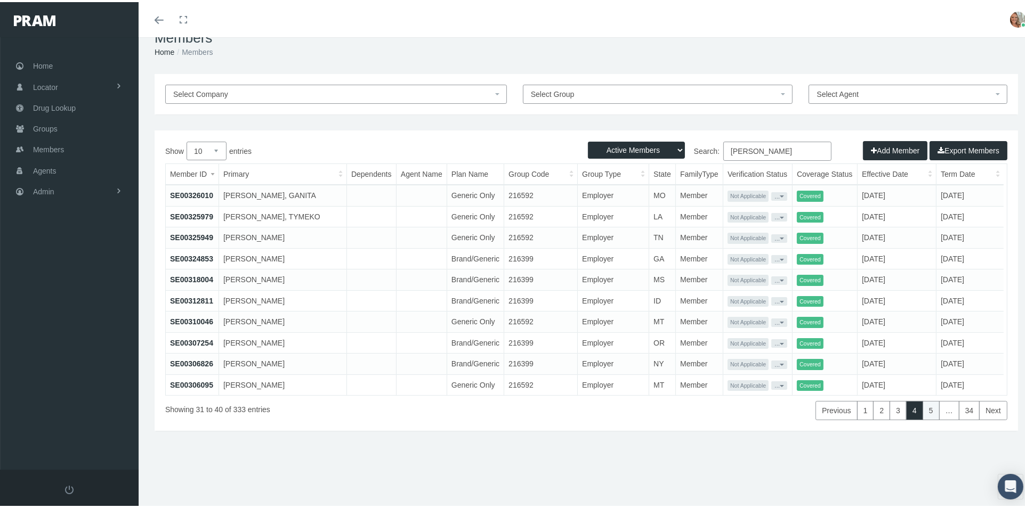
click at [922, 409] on link "5" at bounding box center [930, 408] width 17 height 19
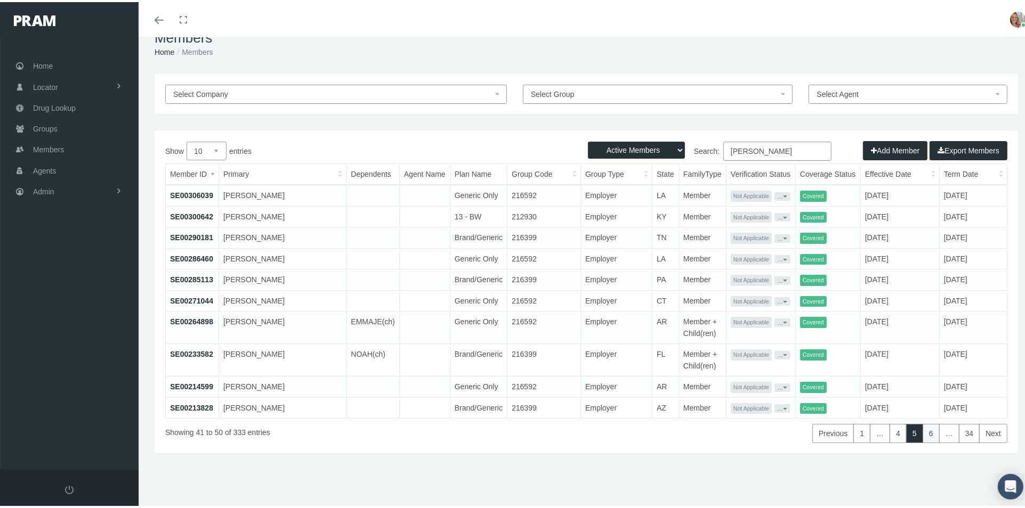
click at [922, 429] on link "6" at bounding box center [930, 431] width 17 height 19
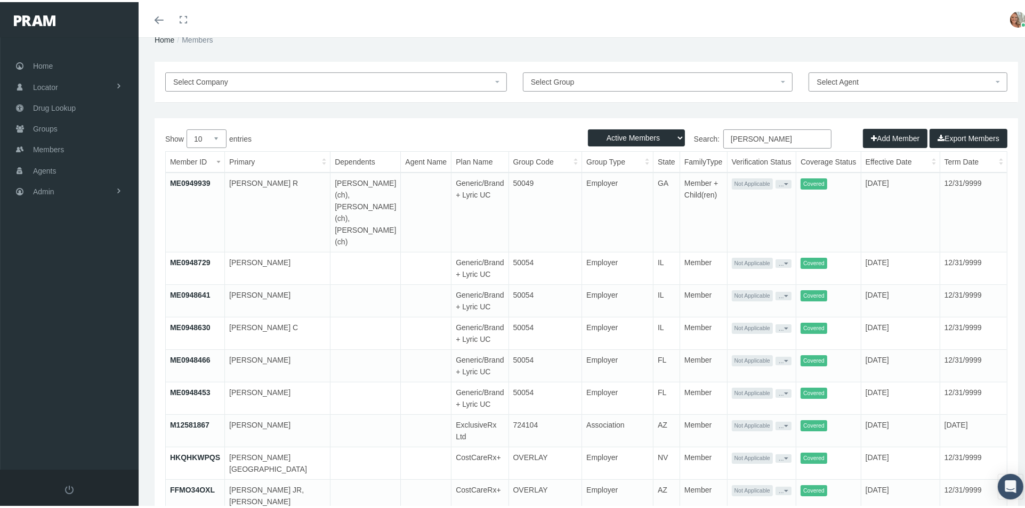
scroll to position [90, 0]
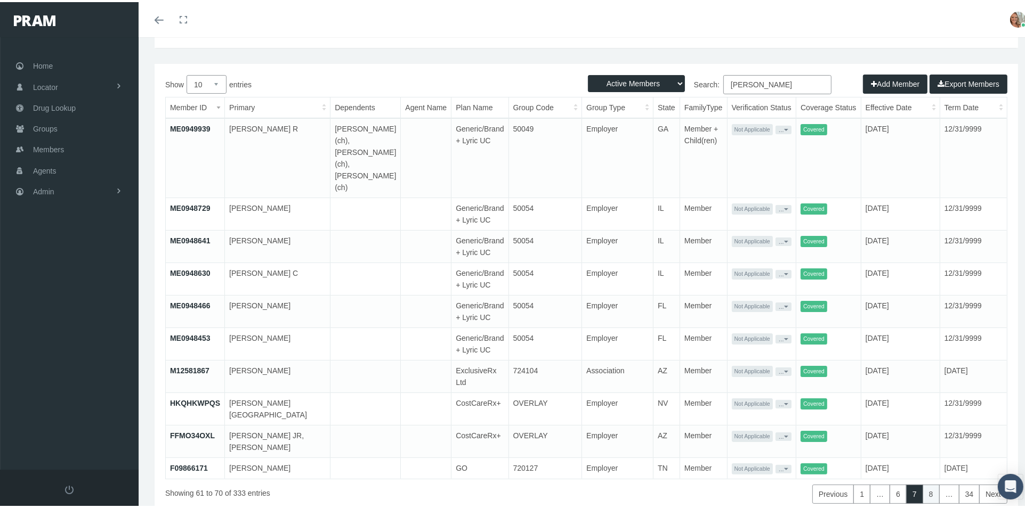
click at [926, 483] on link "8" at bounding box center [930, 492] width 17 height 19
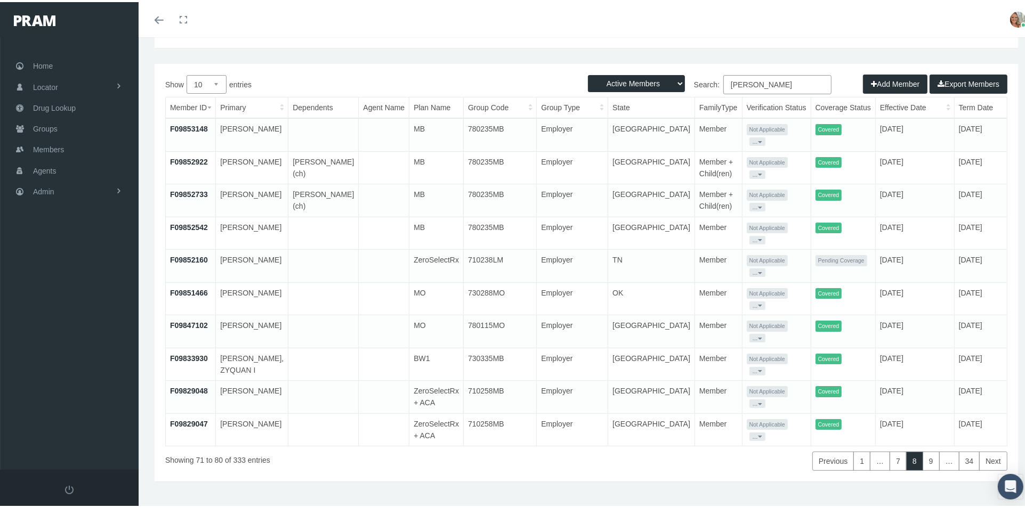
scroll to position [33, 0]
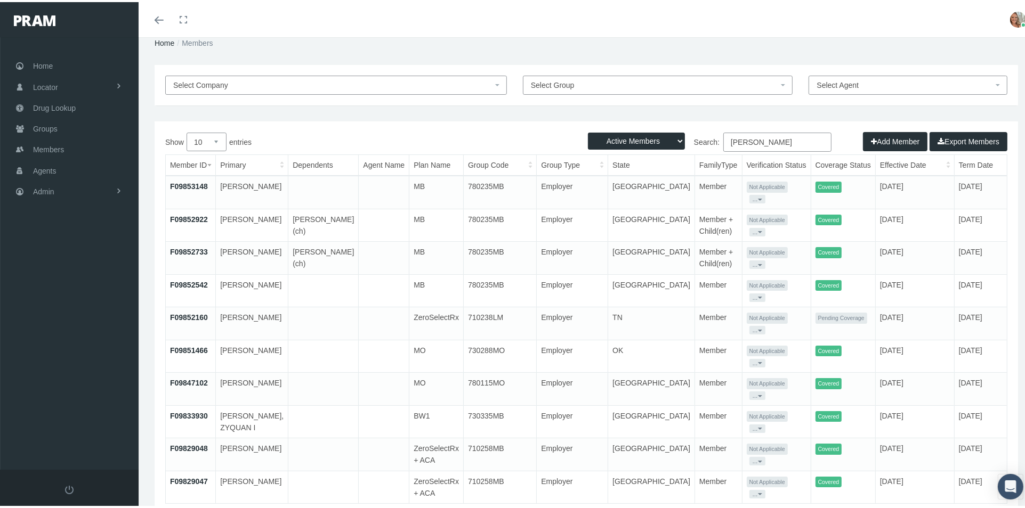
click at [926, 507] on link "9" at bounding box center [930, 516] width 17 height 19
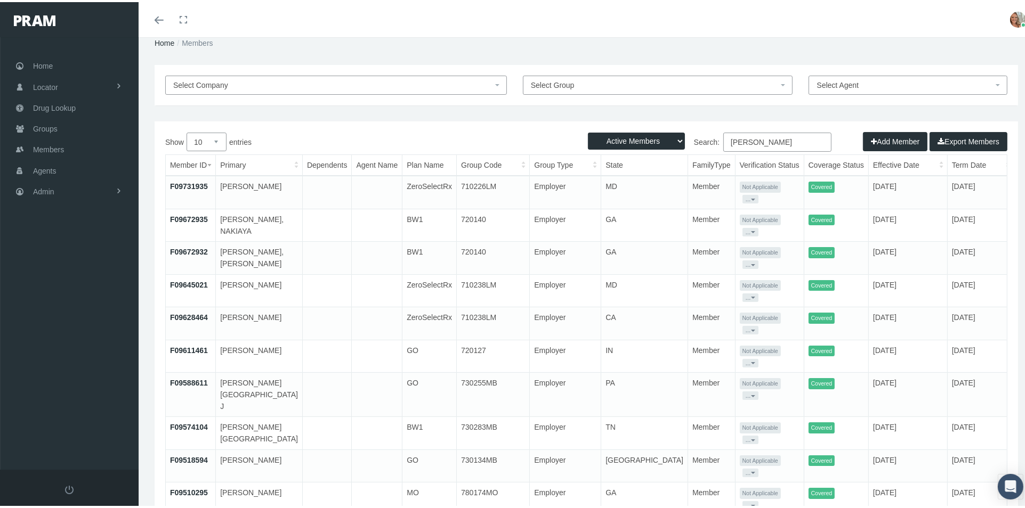
scroll to position [23, 0]
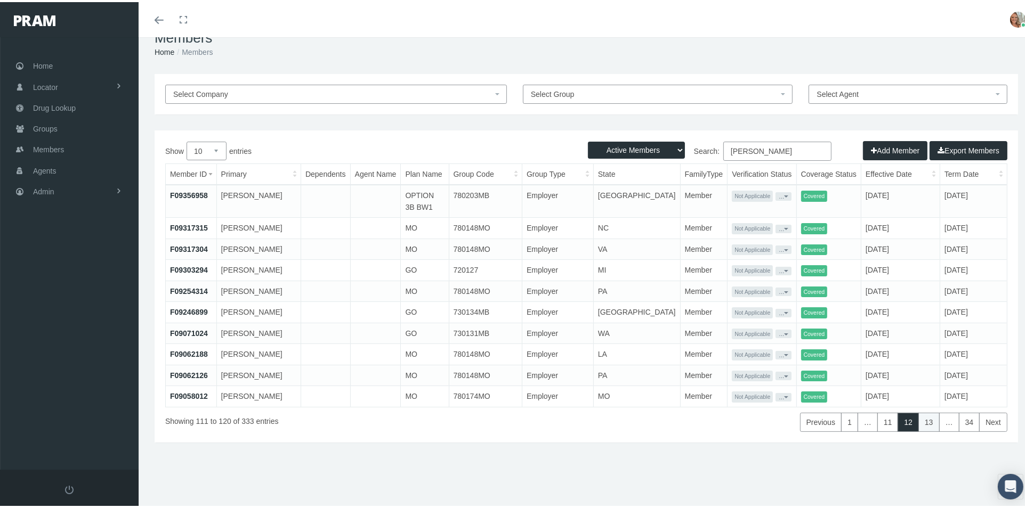
click at [918, 421] on link "13" at bounding box center [928, 420] width 21 height 19
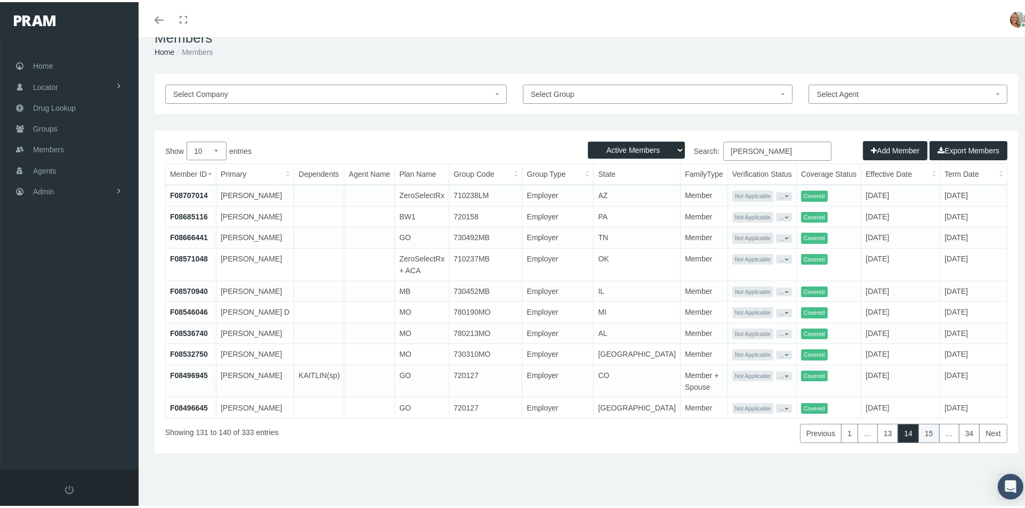
click at [925, 432] on link "15" at bounding box center [928, 431] width 21 height 19
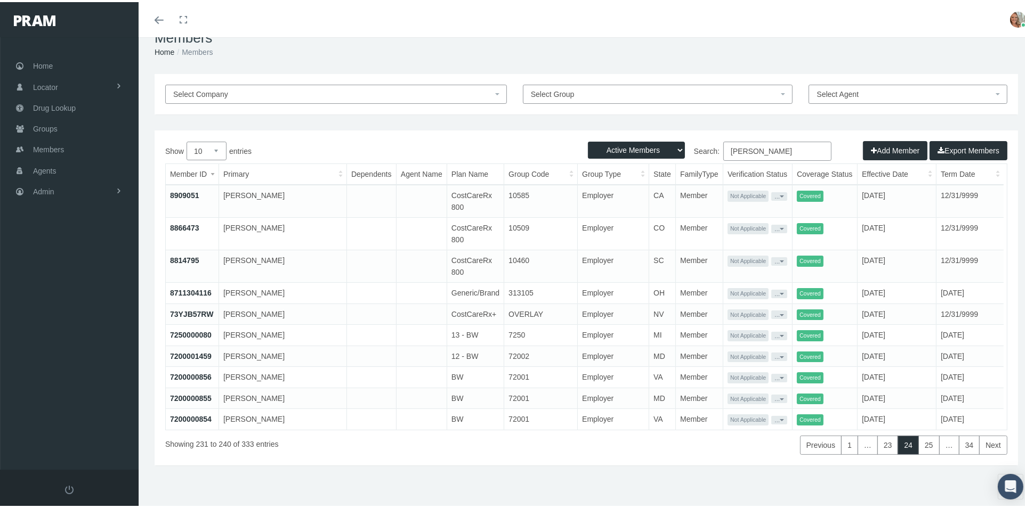
click at [919, 452] on div "Active Members Terminated Members Active & Terminated Add Member Export Members…" at bounding box center [586, 295] width 863 height 335
click at [921, 448] on link "25" at bounding box center [928, 443] width 21 height 19
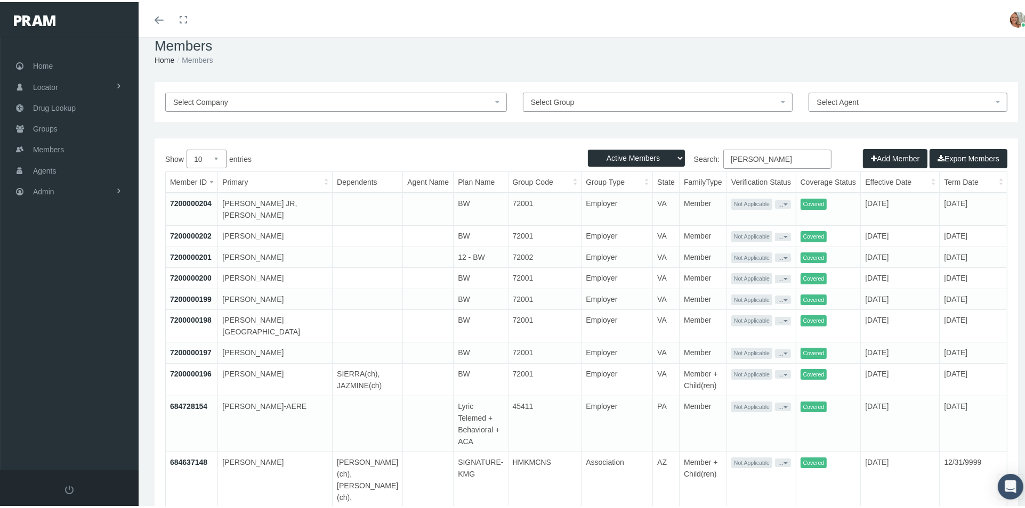
scroll to position [0, 0]
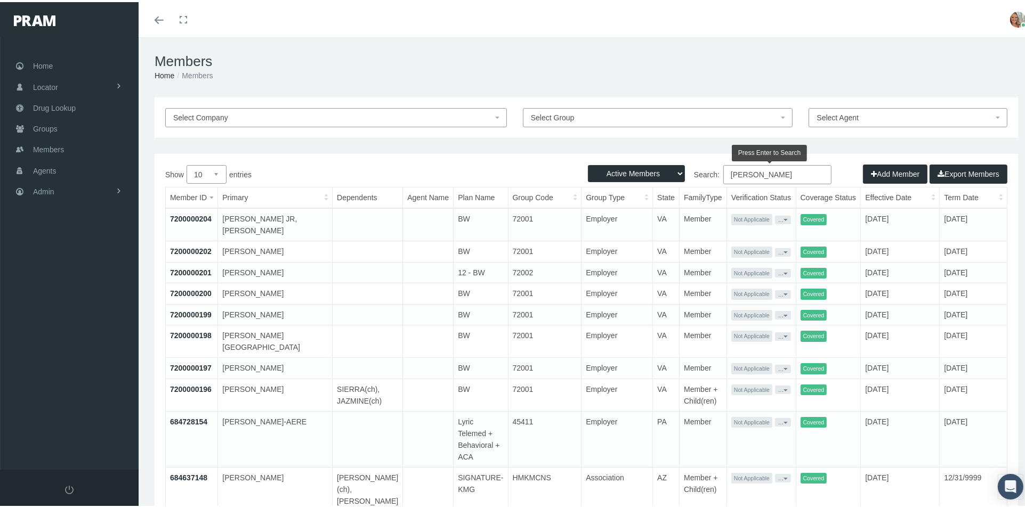
click at [760, 169] on input "johnson" at bounding box center [777, 172] width 108 height 19
type input "j"
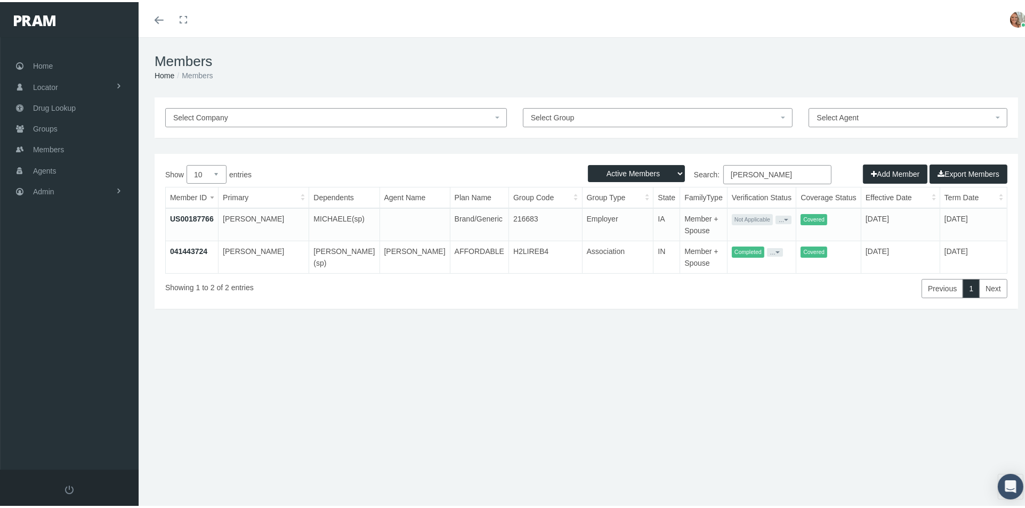
type input "Richard Johnson"
click at [183, 251] on link "041443724" at bounding box center [188, 249] width 37 height 9
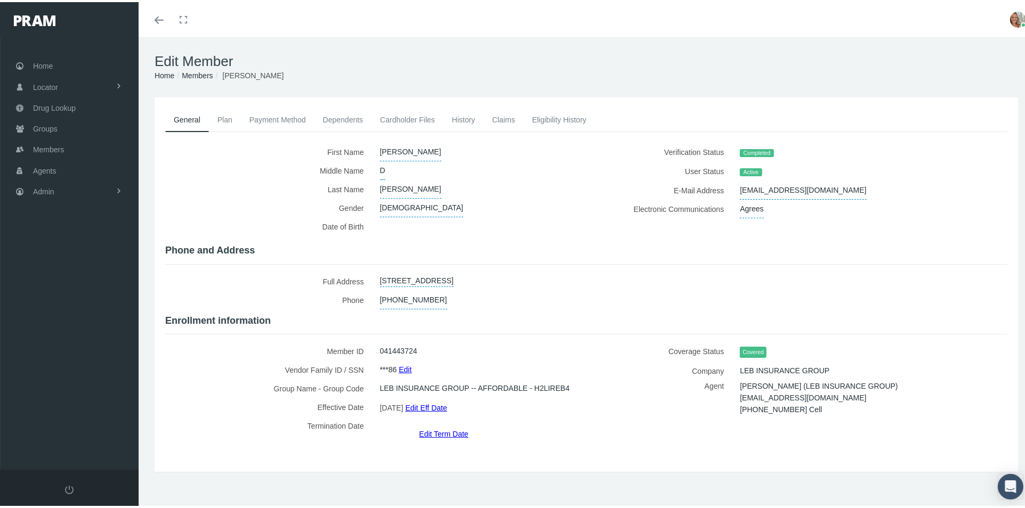
click at [330, 120] on link "Dependents" at bounding box center [343, 117] width 58 height 23
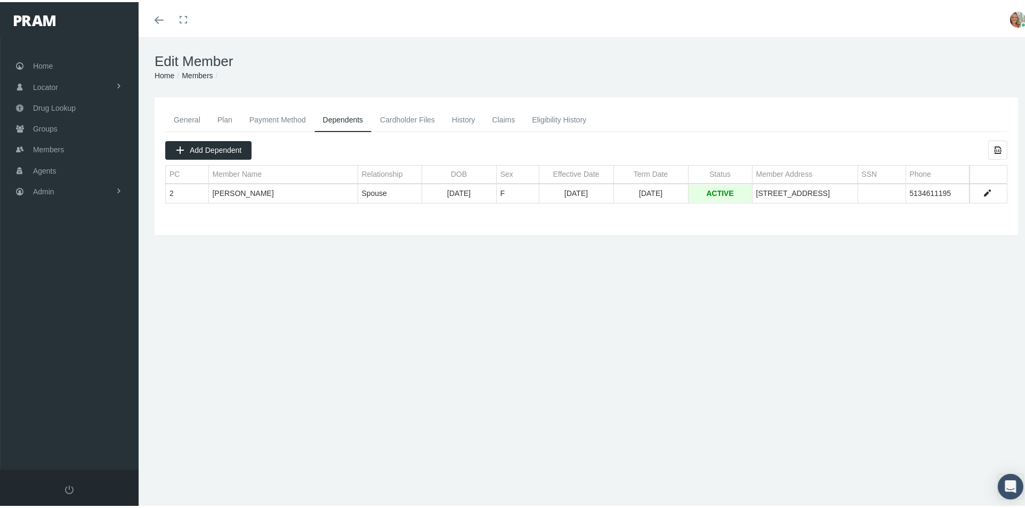
click at [191, 118] on link "General" at bounding box center [187, 117] width 44 height 23
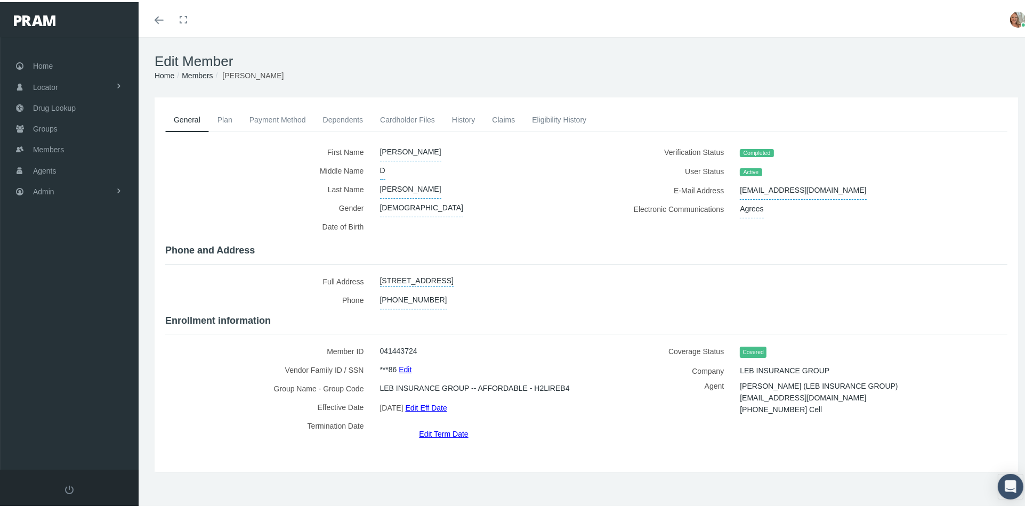
click at [463, 116] on link "History" at bounding box center [463, 117] width 40 height 23
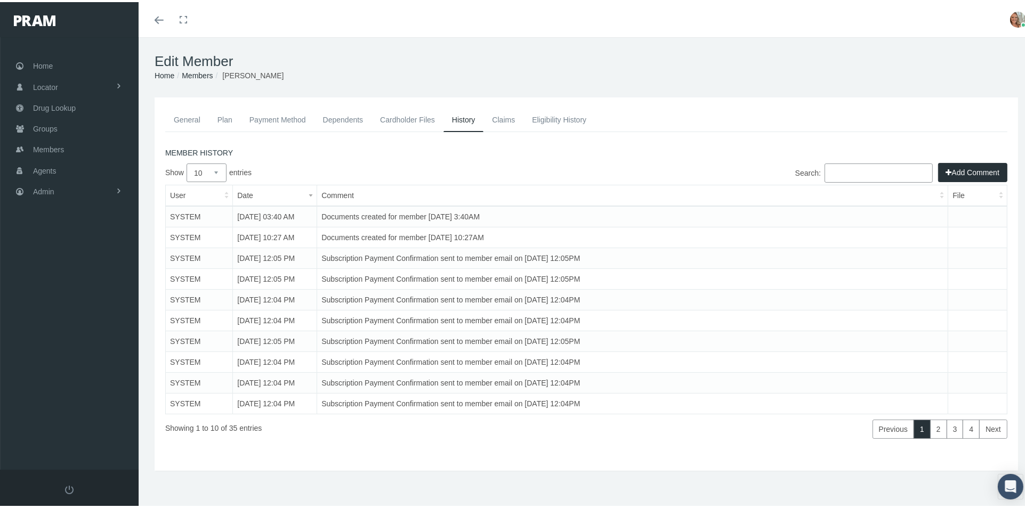
click at [501, 116] on link "Claims" at bounding box center [503, 117] width 40 height 23
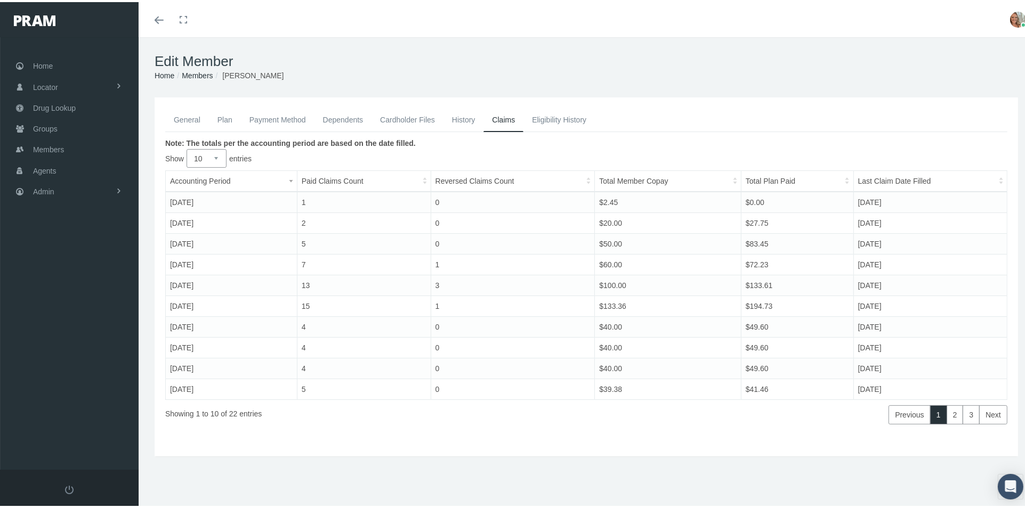
click at [463, 120] on link "History" at bounding box center [463, 117] width 40 height 23
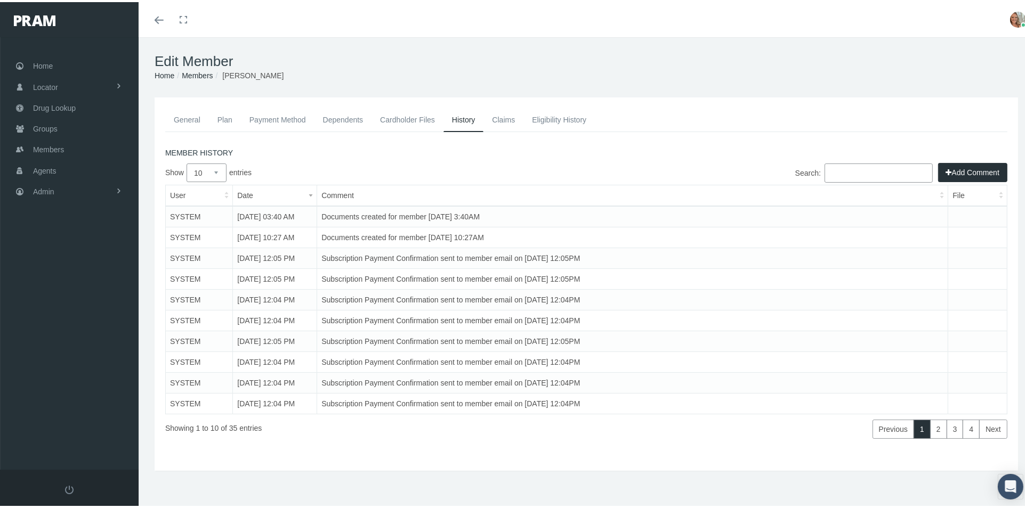
click at [410, 121] on link "Cardholder Files" at bounding box center [407, 117] width 72 height 23
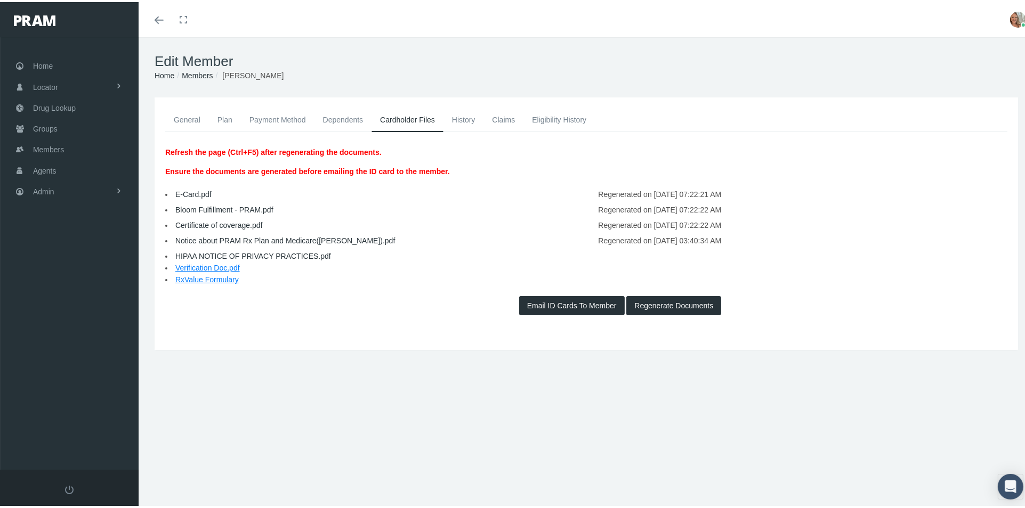
click at [192, 189] on link "E-Card.pdf" at bounding box center [193, 192] width 36 height 9
click at [192, 115] on link "General" at bounding box center [187, 117] width 44 height 23
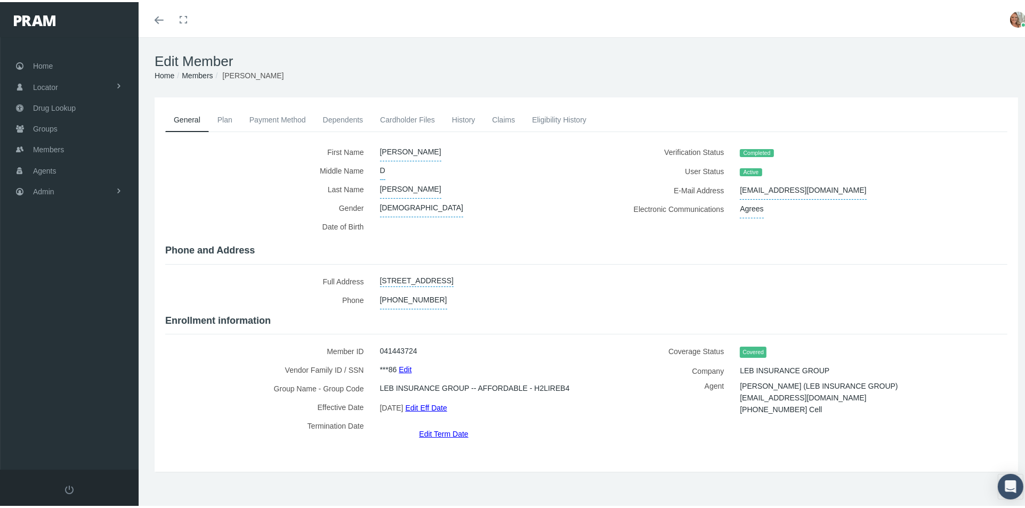
click at [232, 116] on link "Plan" at bounding box center [225, 117] width 32 height 23
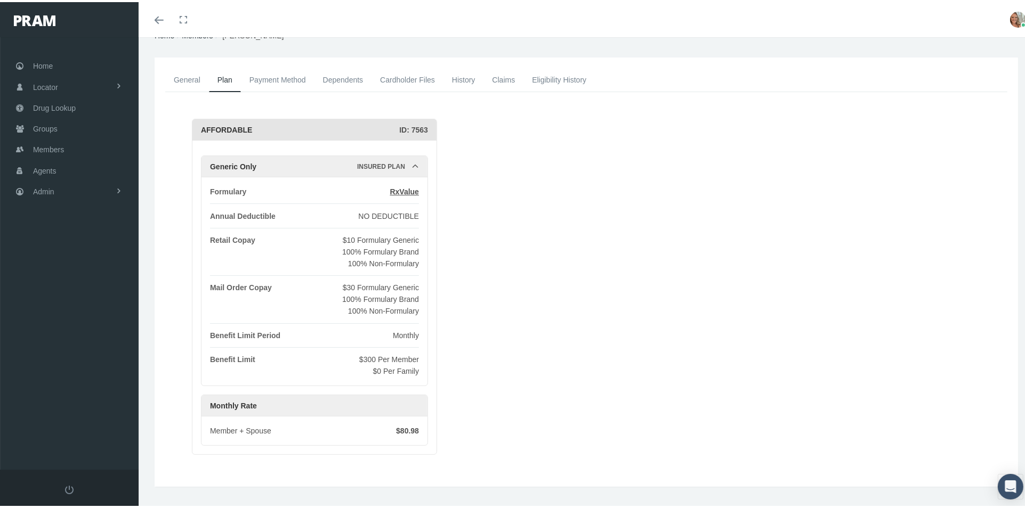
scroll to position [59, 0]
